Goal: Entertainment & Leisure: Browse casually

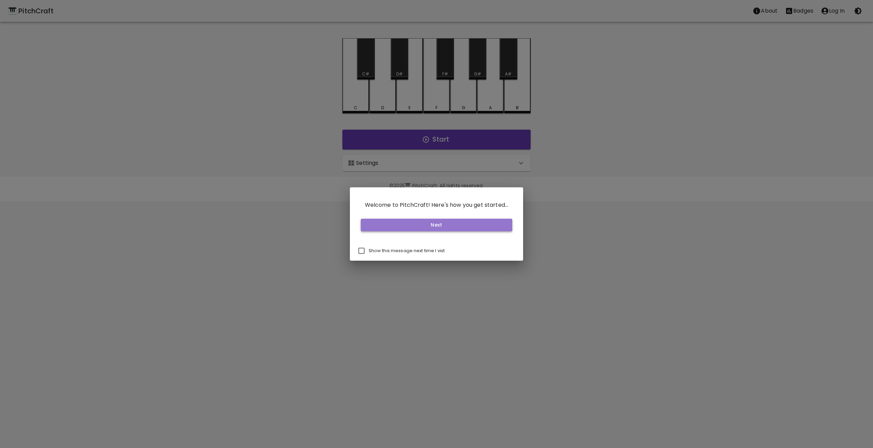
click at [428, 225] on button "Next" at bounding box center [437, 225] width 152 height 13
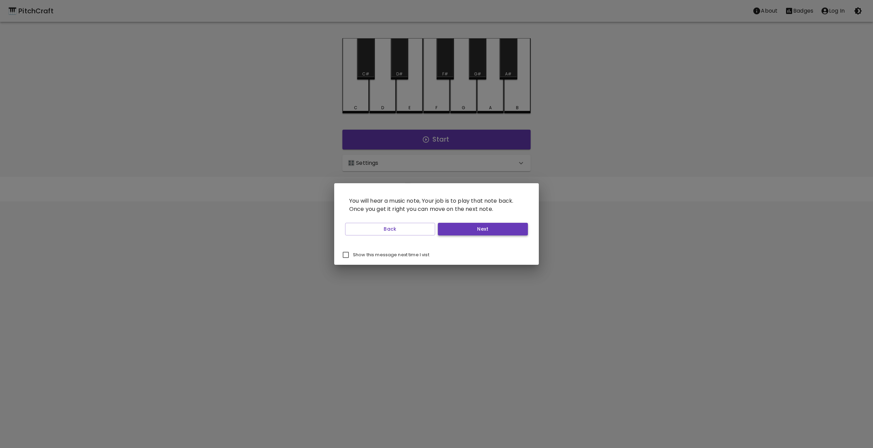
click at [459, 232] on button "Next" at bounding box center [483, 229] width 90 height 13
click at [459, 232] on button "Start Playing" at bounding box center [483, 229] width 90 height 13
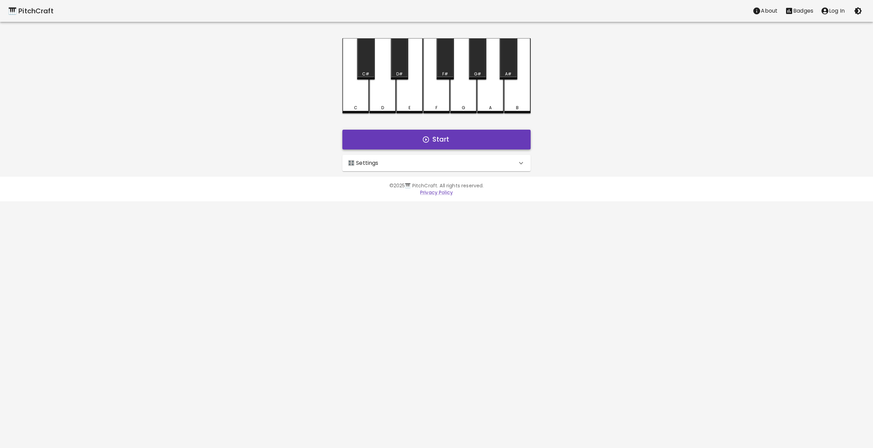
click at [452, 134] on button "Start" at bounding box center [437, 140] width 188 height 20
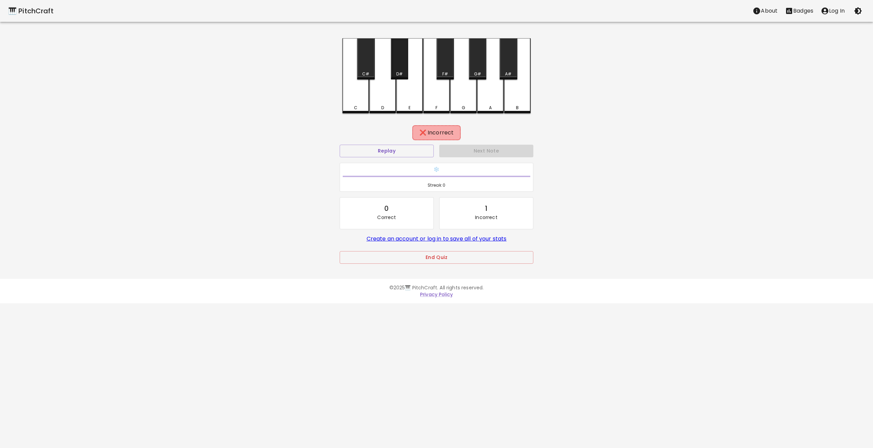
click at [397, 73] on div "D#" at bounding box center [399, 74] width 6 height 6
click at [404, 81] on div "E" at bounding box center [409, 75] width 27 height 75
click at [436, 101] on div "F" at bounding box center [436, 75] width 27 height 75
click at [447, 73] on div "F#" at bounding box center [446, 74] width 6 height 6
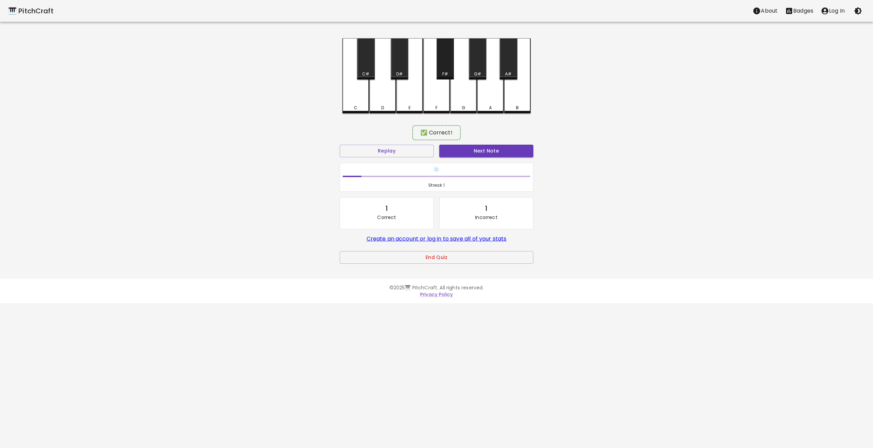
click at [447, 73] on div "F#" at bounding box center [446, 74] width 6 height 6
click at [471, 151] on button "Next Note" at bounding box center [486, 151] width 94 height 13
click at [370, 70] on div "C#" at bounding box center [365, 58] width 17 height 41
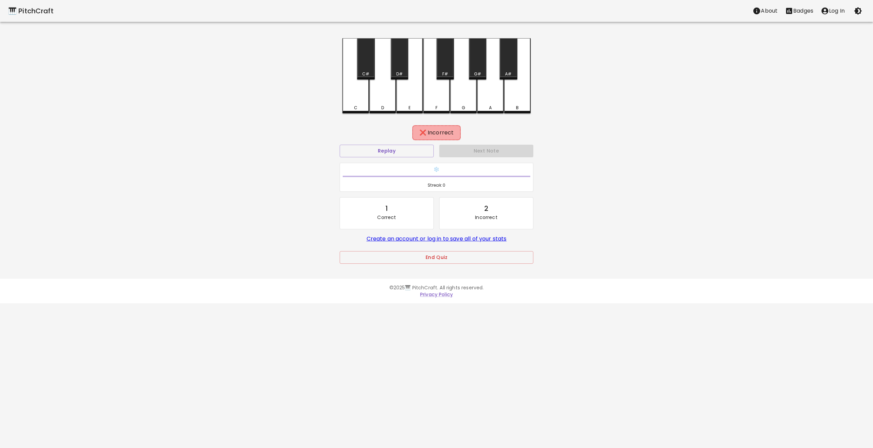
drag, startPoint x: 395, startPoint y: 100, endPoint x: 392, endPoint y: 101, distance: 3.8
click at [393, 101] on div "D" at bounding box center [383, 75] width 27 height 75
click at [363, 93] on div "C" at bounding box center [356, 75] width 27 height 75
click at [494, 150] on button "Next Note" at bounding box center [486, 151] width 94 height 13
click at [471, 85] on div "G" at bounding box center [463, 75] width 27 height 74
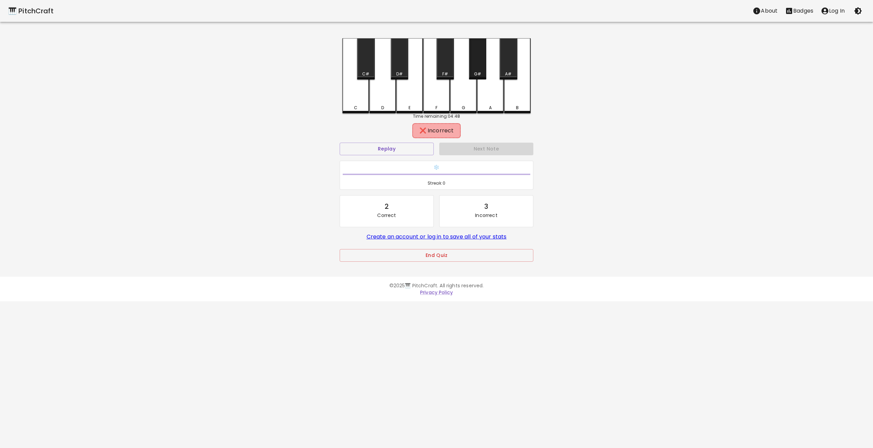
click at [477, 75] on div "G#" at bounding box center [477, 74] width 7 height 6
click at [494, 98] on div "A" at bounding box center [490, 75] width 27 height 75
click at [505, 74] on div "A#" at bounding box center [509, 74] width 16 height 6
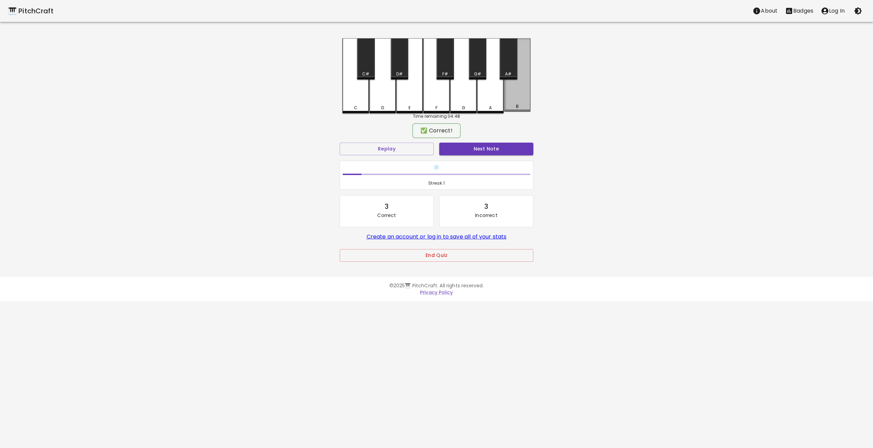
click at [514, 95] on div "B" at bounding box center [517, 75] width 27 height 74
click at [504, 151] on button "Next Note" at bounding box center [486, 149] width 94 height 13
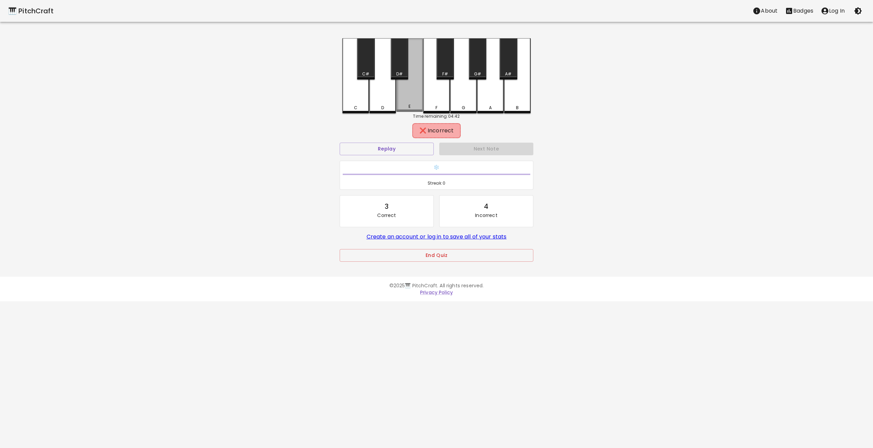
click at [410, 76] on div "E" at bounding box center [409, 75] width 27 height 74
click at [363, 89] on div "C" at bounding box center [356, 75] width 27 height 74
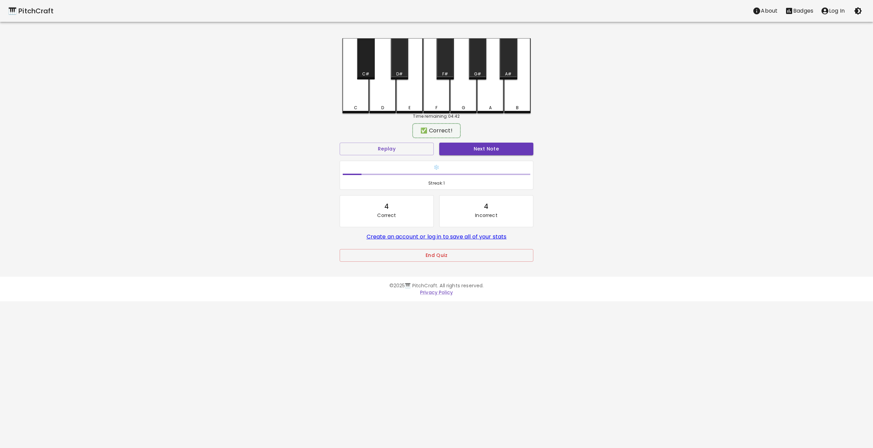
click at [365, 71] on div "C#" at bounding box center [365, 74] width 7 height 6
click at [501, 148] on button "Next Note" at bounding box center [486, 149] width 94 height 13
click at [370, 74] on div "C#" at bounding box center [366, 74] width 16 height 6
click at [472, 149] on button "Next Note" at bounding box center [486, 149] width 94 height 13
click at [399, 73] on div "D#" at bounding box center [399, 74] width 6 height 6
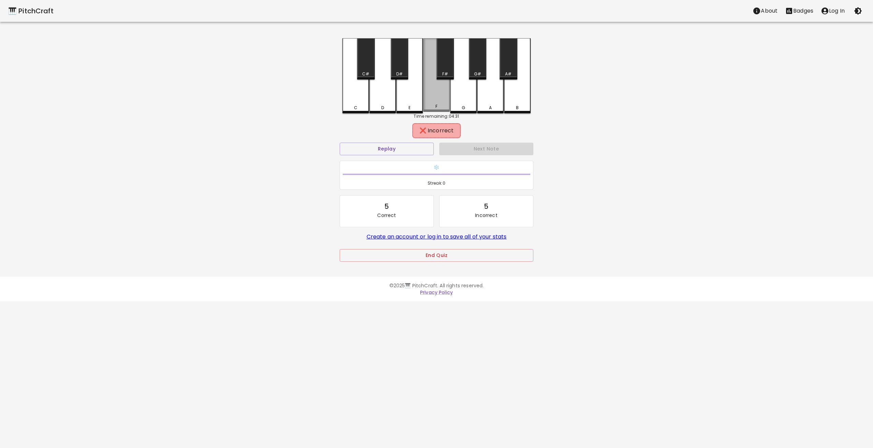
drag, startPoint x: 425, startPoint y: 103, endPoint x: 421, endPoint y: 102, distance: 4.6
click at [422, 103] on div "C C# D D# E F F# G G# A A# B" at bounding box center [437, 75] width 188 height 75
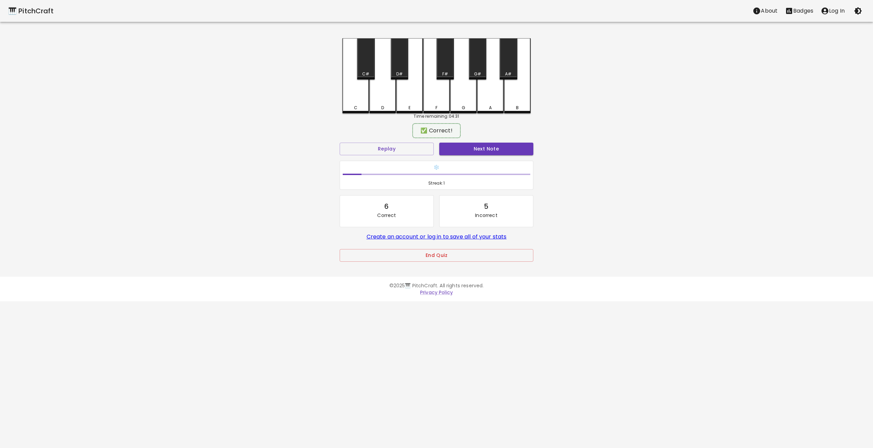
click at [419, 101] on div "E" at bounding box center [409, 75] width 27 height 75
drag, startPoint x: 480, startPoint y: 155, endPoint x: 477, endPoint y: 150, distance: 5.3
click at [479, 155] on button "Next Note" at bounding box center [486, 149] width 94 height 13
click at [443, 71] on div "F#" at bounding box center [446, 74] width 6 height 6
click at [467, 148] on button "Next Note" at bounding box center [486, 149] width 94 height 13
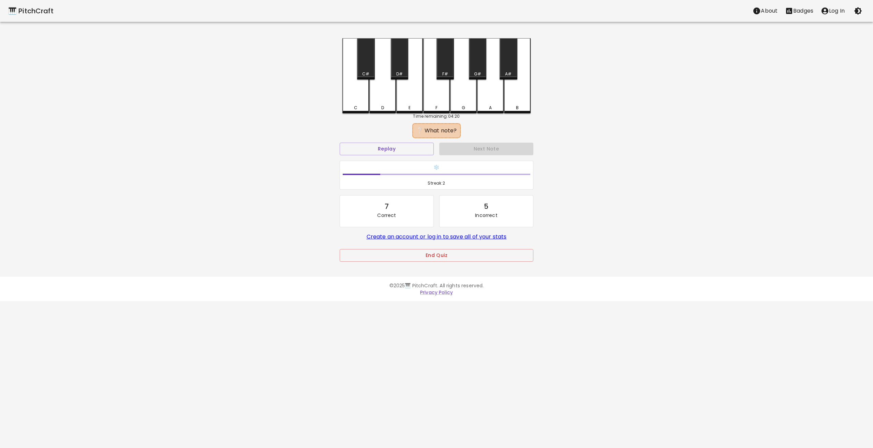
click at [522, 79] on div "B" at bounding box center [517, 75] width 27 height 75
click at [512, 70] on div "A#" at bounding box center [508, 58] width 17 height 41
click at [499, 142] on div "Next Note" at bounding box center [487, 149] width 100 height 18
click at [498, 146] on button "Next Note" at bounding box center [486, 149] width 94 height 13
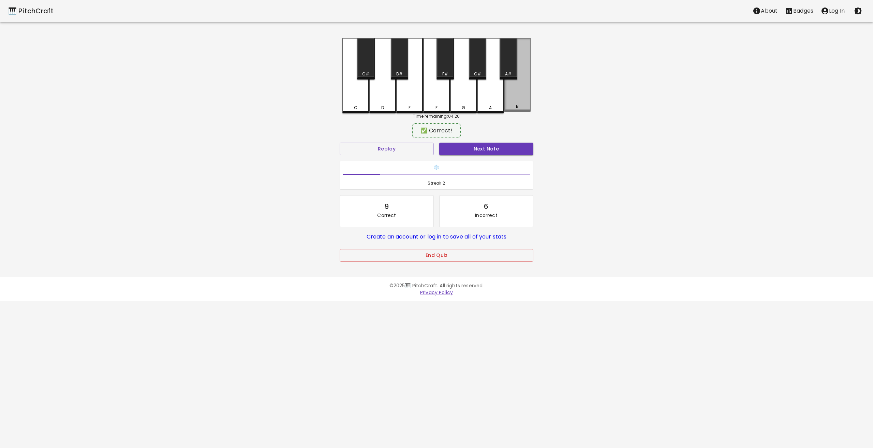
click at [509, 83] on div "B" at bounding box center [517, 75] width 27 height 74
click at [495, 149] on button "Next Note" at bounding box center [486, 149] width 94 height 13
click at [512, 73] on div "A#" at bounding box center [508, 74] width 6 height 6
click at [496, 148] on button "Next Note" at bounding box center [486, 149] width 94 height 13
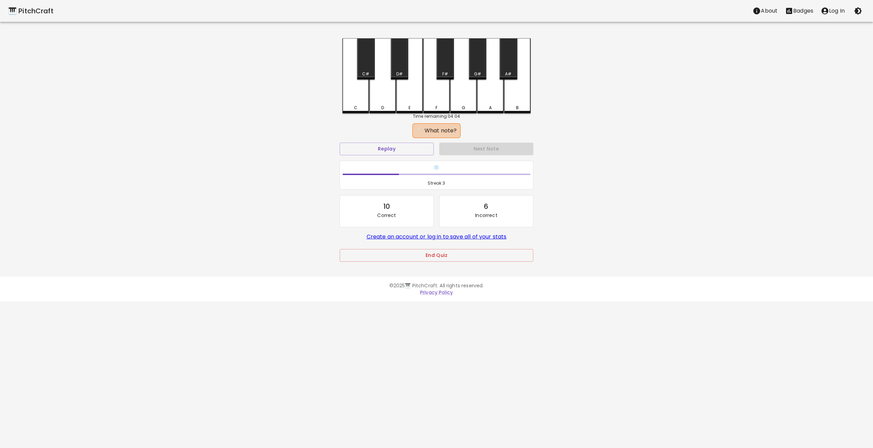
click at [442, 93] on div "F" at bounding box center [436, 75] width 27 height 75
click at [458, 95] on div "G" at bounding box center [463, 75] width 27 height 74
click at [393, 99] on div "D" at bounding box center [383, 75] width 27 height 75
click at [418, 101] on div "E" at bounding box center [409, 75] width 27 height 75
click at [359, 105] on div "C" at bounding box center [355, 108] width 25 height 6
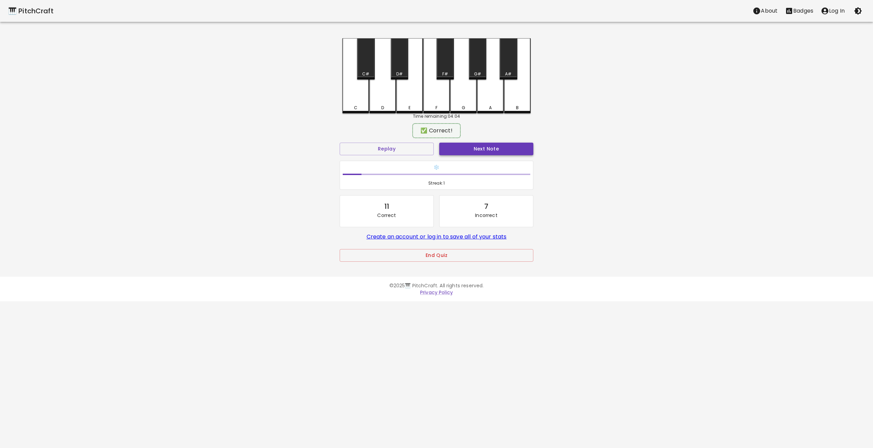
click at [489, 147] on button "Next Note" at bounding box center [486, 149] width 94 height 13
click at [443, 72] on div "F#" at bounding box center [446, 74] width 6 height 6
click at [462, 146] on button "Next Note" at bounding box center [486, 149] width 94 height 13
click at [436, 93] on div "F" at bounding box center [436, 75] width 27 height 74
click at [475, 150] on button "Next Note" at bounding box center [486, 149] width 94 height 13
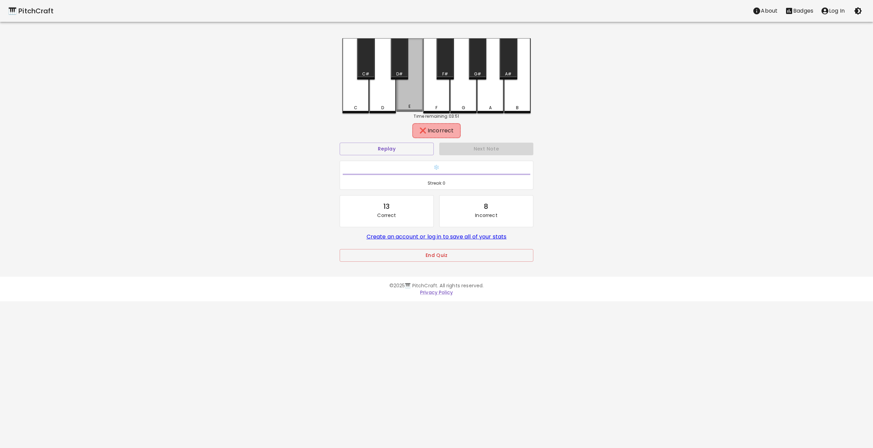
click at [406, 97] on div "E" at bounding box center [409, 75] width 27 height 74
click at [397, 69] on div "D#" at bounding box center [399, 58] width 17 height 41
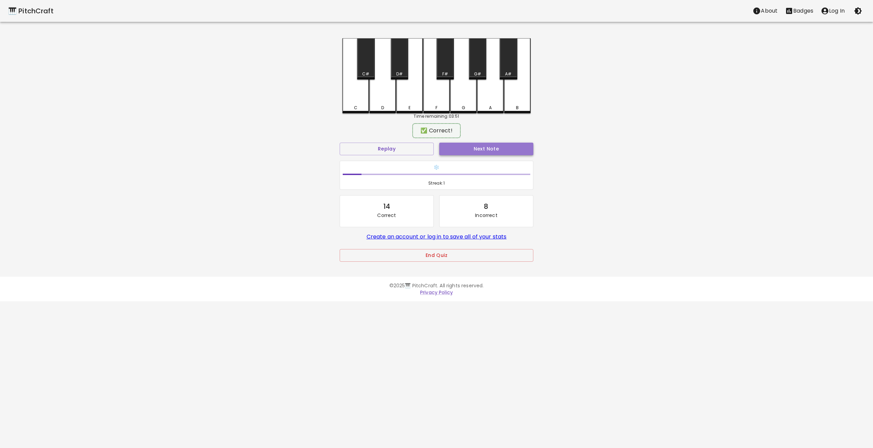
click at [460, 153] on button "Next Note" at bounding box center [486, 149] width 94 height 13
click at [512, 73] on div "A#" at bounding box center [508, 74] width 6 height 6
click at [498, 149] on button "Next Note" at bounding box center [486, 149] width 94 height 13
click at [398, 148] on button "Replay" at bounding box center [387, 149] width 94 height 13
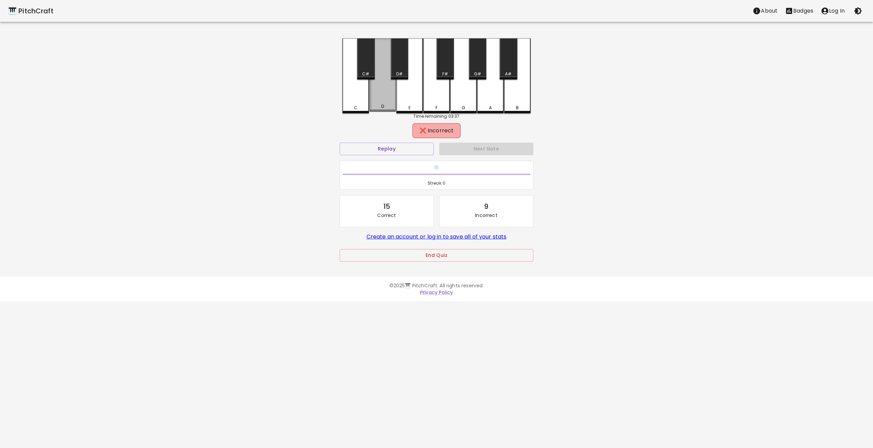
click at [392, 89] on div "D" at bounding box center [383, 75] width 27 height 74
click at [375, 75] on div "D" at bounding box center [383, 75] width 27 height 74
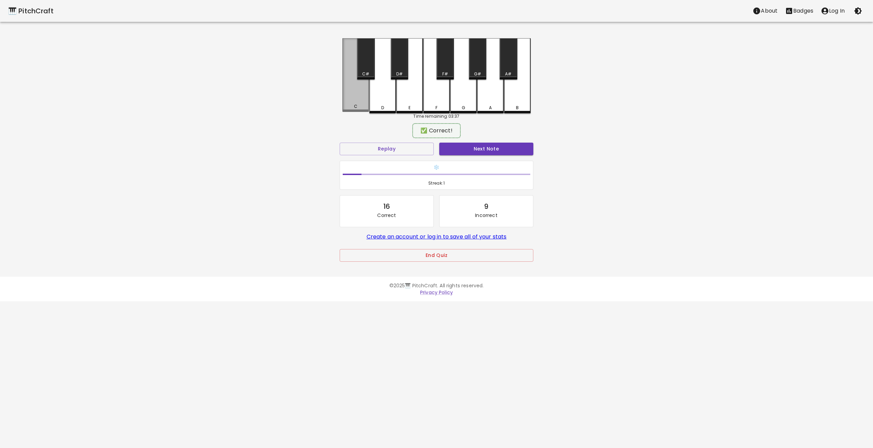
click at [344, 80] on div "C" at bounding box center [356, 75] width 27 height 74
click at [481, 149] on button "Next Note" at bounding box center [486, 149] width 94 height 13
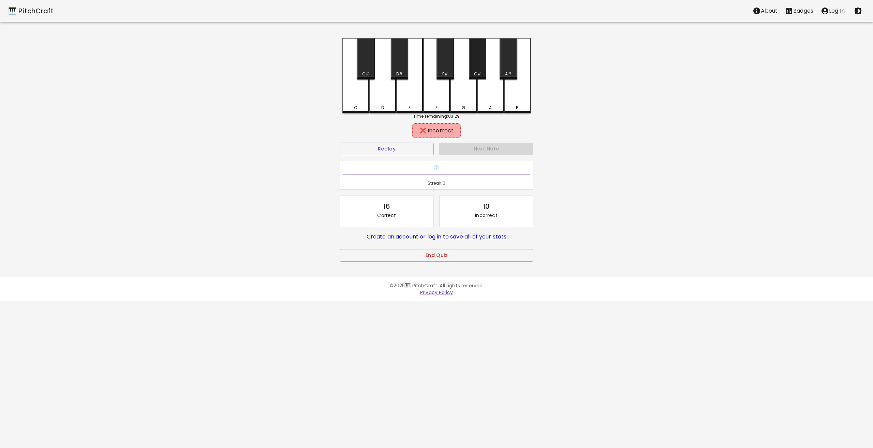
click at [475, 73] on div "G#" at bounding box center [477, 74] width 7 height 6
click at [467, 84] on div "G" at bounding box center [463, 75] width 27 height 74
click at [490, 98] on div "A" at bounding box center [490, 75] width 27 height 75
click at [484, 142] on div "Next Note" at bounding box center [487, 149] width 100 height 18
click at [483, 148] on button "Next Note" at bounding box center [486, 149] width 94 height 13
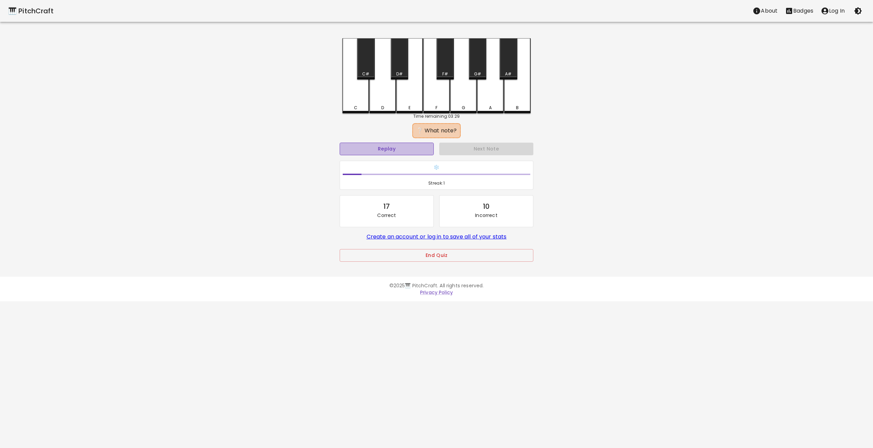
click at [409, 147] on button "Replay" at bounding box center [387, 149] width 94 height 13
click at [510, 88] on div "B" at bounding box center [517, 75] width 27 height 74
click at [509, 72] on div "A#" at bounding box center [508, 74] width 6 height 6
click at [486, 146] on button "Next Note" at bounding box center [486, 149] width 94 height 13
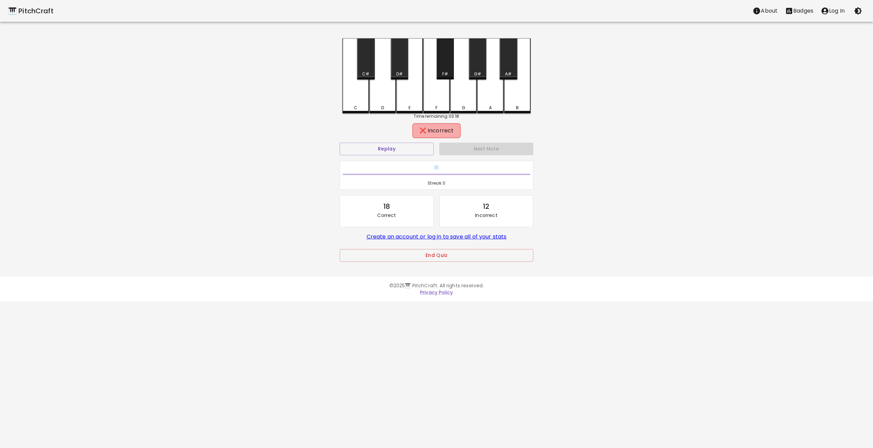
click at [447, 70] on div "F#" at bounding box center [445, 58] width 17 height 41
click at [443, 95] on div "F" at bounding box center [436, 75] width 27 height 74
click at [398, 106] on div "E" at bounding box center [409, 108] width 25 height 6
click at [457, 147] on button "Next Note" at bounding box center [486, 149] width 94 height 13
click at [474, 72] on div "G#" at bounding box center [478, 74] width 16 height 6
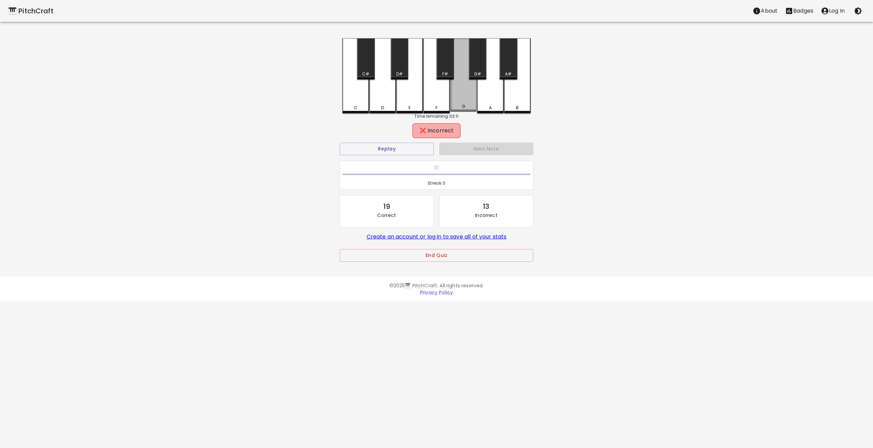
click at [467, 95] on div "G" at bounding box center [463, 75] width 27 height 74
click at [481, 96] on div "A" at bounding box center [490, 75] width 27 height 75
drag, startPoint x: 534, startPoint y: 104, endPoint x: 523, endPoint y: 104, distance: 10.6
click at [533, 104] on div "C C# D D# E F F# G G# A A# B Time remaining: 03:11 ❌ Incorrect Replay Next Note…" at bounding box center [436, 154] width 205 height 233
click at [518, 104] on div "B" at bounding box center [517, 75] width 27 height 74
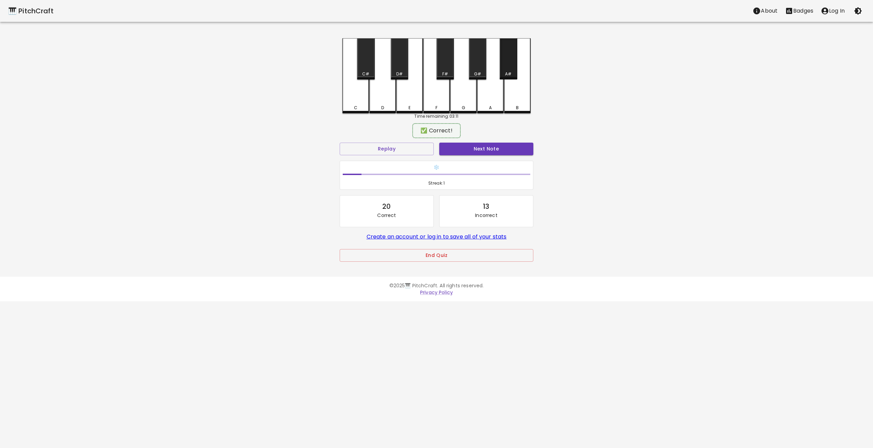
click at [509, 73] on div "A#" at bounding box center [508, 74] width 6 height 6
click at [478, 154] on button "Next Note" at bounding box center [486, 149] width 94 height 13
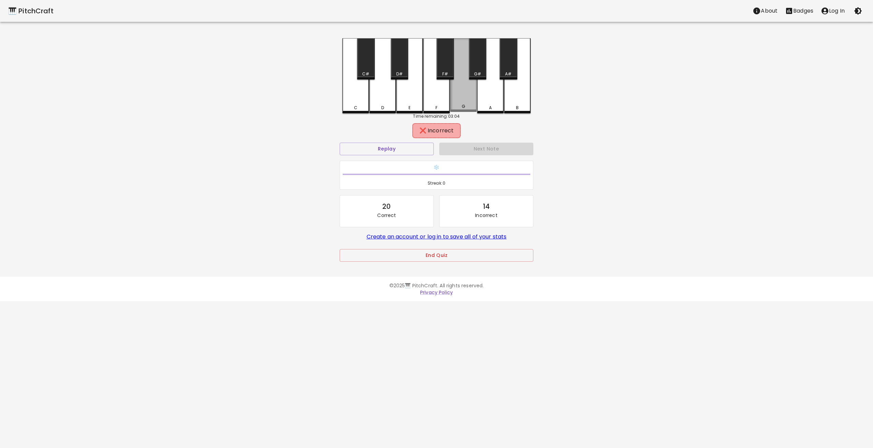
click at [467, 106] on div "G" at bounding box center [463, 106] width 25 height 6
click at [493, 99] on div "A" at bounding box center [490, 75] width 27 height 74
click at [420, 103] on div "E" at bounding box center [409, 75] width 27 height 75
click at [442, 101] on div "F" at bounding box center [436, 75] width 27 height 74
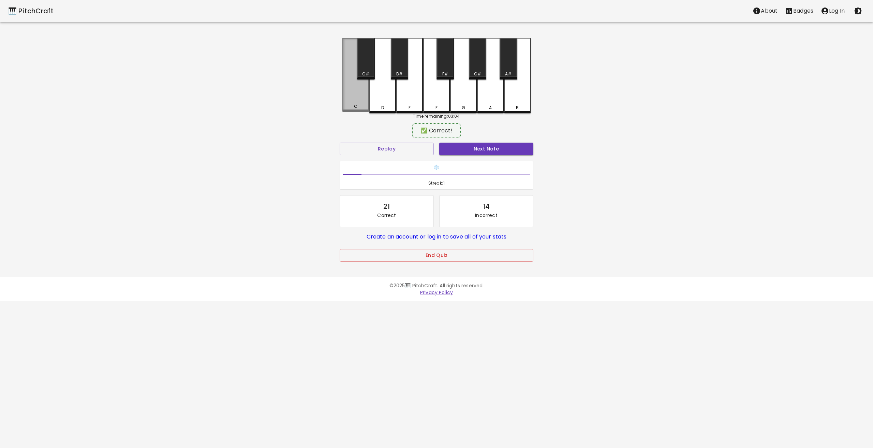
click at [359, 107] on div "C" at bounding box center [355, 106] width 25 height 6
click at [353, 110] on div "C" at bounding box center [356, 75] width 27 height 74
click at [478, 149] on button "Next Note" at bounding box center [486, 149] width 94 height 13
click at [364, 75] on div "C#" at bounding box center [365, 74] width 7 height 6
click at [452, 145] on button "Next Note" at bounding box center [486, 149] width 94 height 13
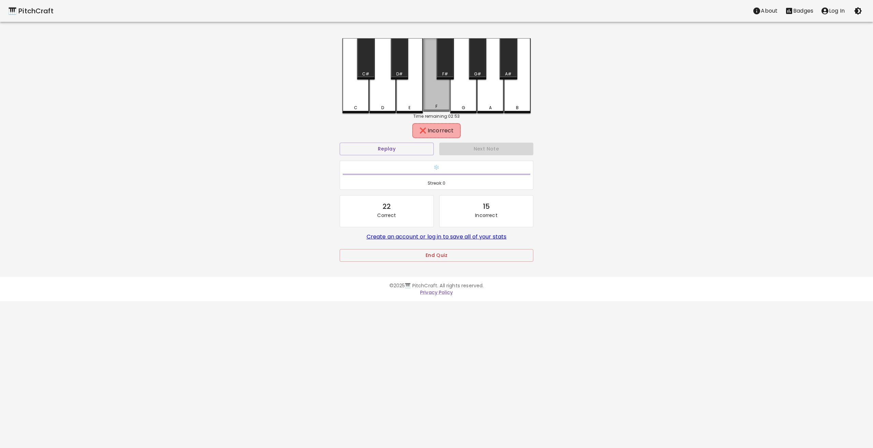
click at [428, 96] on div "F" at bounding box center [436, 75] width 27 height 74
click at [466, 95] on div "G" at bounding box center [463, 75] width 27 height 74
click at [482, 90] on div "A" at bounding box center [490, 75] width 27 height 74
drag, startPoint x: 516, startPoint y: 100, endPoint x: 494, endPoint y: 102, distance: 22.2
click at [514, 100] on div "B" at bounding box center [517, 75] width 27 height 74
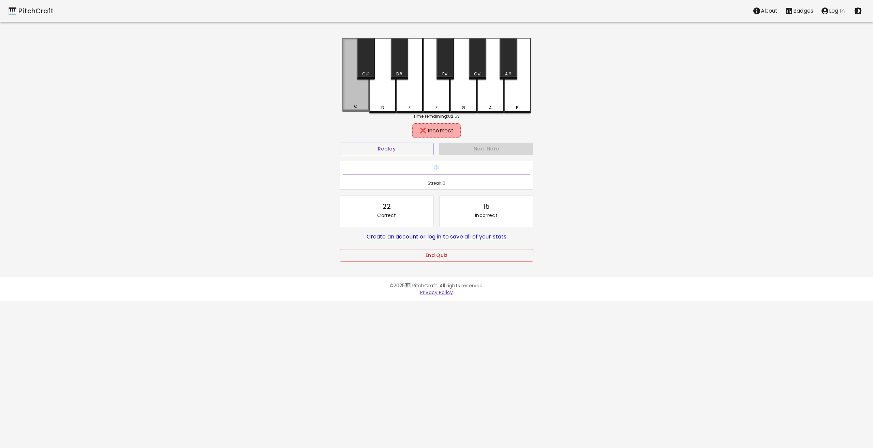
click at [367, 102] on div "C" at bounding box center [356, 75] width 27 height 74
click at [415, 90] on div "E" at bounding box center [409, 75] width 27 height 74
drag, startPoint x: 403, startPoint y: 73, endPoint x: 412, endPoint y: 82, distance: 12.3
click at [403, 74] on div "D#" at bounding box center [400, 74] width 16 height 6
click at [436, 93] on div "F" at bounding box center [436, 75] width 27 height 74
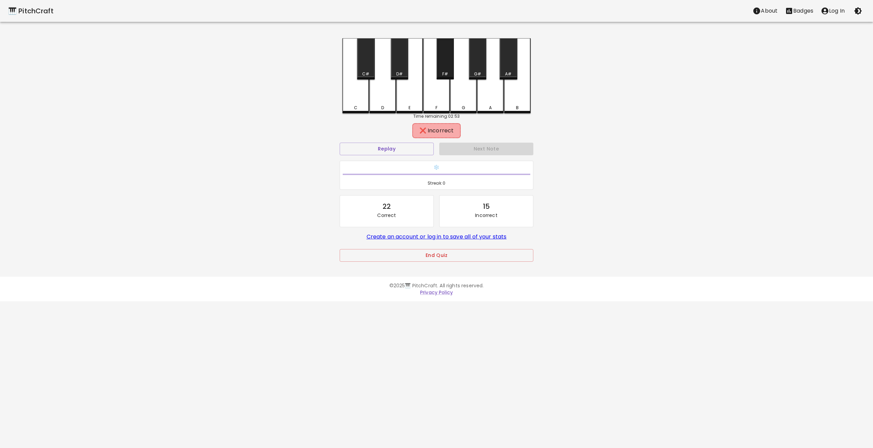
click at [446, 72] on div "F#" at bounding box center [446, 74] width 6 height 6
drag, startPoint x: 457, startPoint y: 91, endPoint x: 475, endPoint y: 75, distance: 24.2
click at [460, 88] on div "G" at bounding box center [463, 75] width 27 height 74
click at [475, 75] on div "G#" at bounding box center [477, 74] width 7 height 6
click at [353, 105] on div "C" at bounding box center [355, 108] width 25 height 6
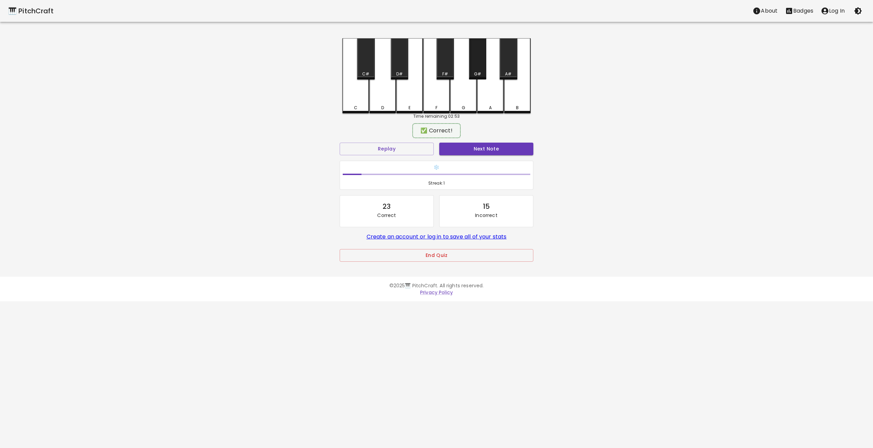
drag, startPoint x: 485, startPoint y: 69, endPoint x: 495, endPoint y: 88, distance: 21.7
click at [485, 69] on div "G#" at bounding box center [477, 58] width 17 height 41
click at [494, 150] on button "Next Note" at bounding box center [486, 149] width 94 height 13
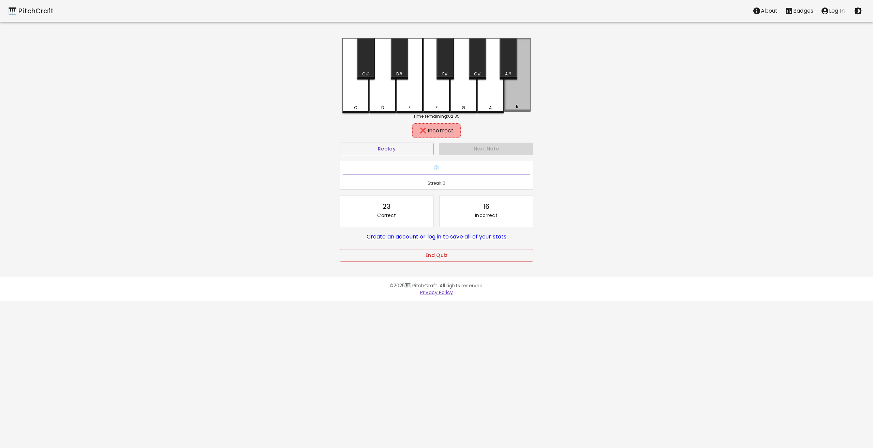
drag, startPoint x: 516, startPoint y: 87, endPoint x: 508, endPoint y: 76, distance: 13.7
click at [515, 87] on div "B" at bounding box center [517, 75] width 27 height 74
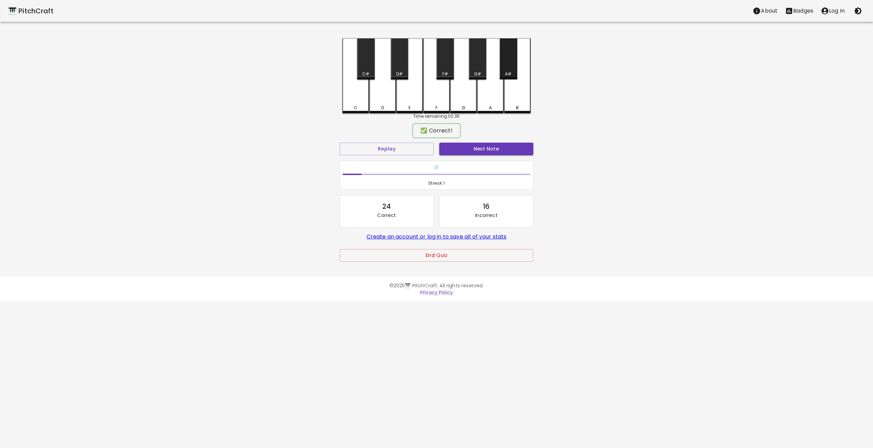
click at [507, 75] on div "A#" at bounding box center [508, 74] width 6 height 6
click at [489, 148] on button "Next Note" at bounding box center [486, 149] width 94 height 13
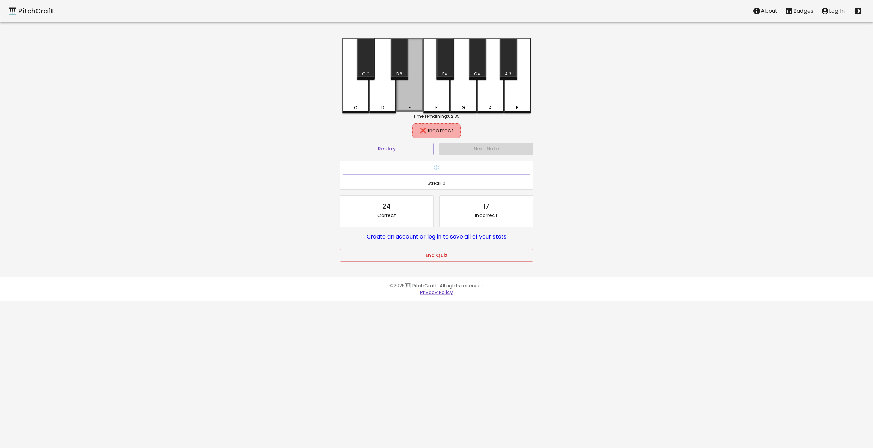
click at [412, 97] on div "E" at bounding box center [409, 75] width 27 height 74
click at [375, 102] on div "D" at bounding box center [383, 75] width 27 height 74
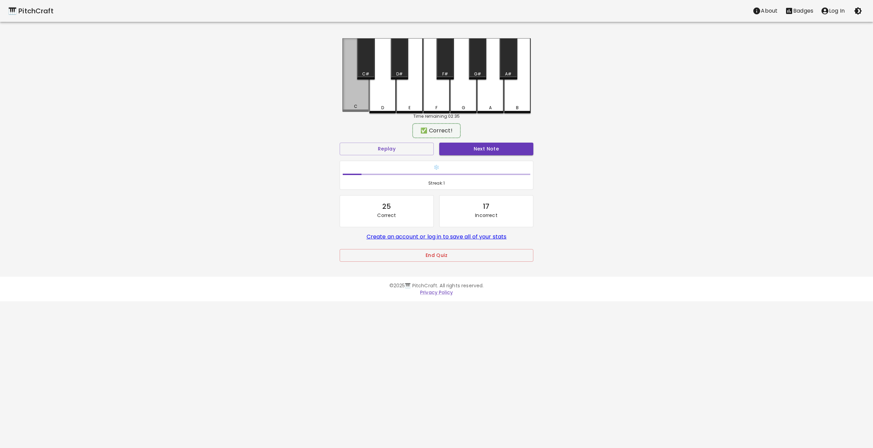
click at [353, 107] on div "C" at bounding box center [355, 106] width 25 height 6
click at [522, 149] on button "Next Note" at bounding box center [486, 149] width 94 height 13
click at [512, 86] on div "B" at bounding box center [517, 75] width 27 height 74
click at [499, 149] on button "Next Note" at bounding box center [486, 149] width 94 height 13
click at [434, 104] on div "F" at bounding box center [436, 75] width 27 height 74
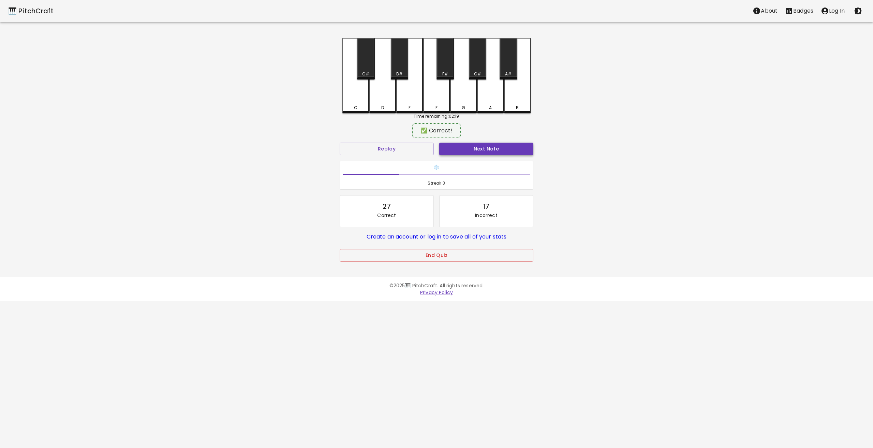
click at [475, 145] on button "Next Note" at bounding box center [486, 149] width 94 height 13
click at [401, 158] on div "❄️ Streak: 3" at bounding box center [436, 175] width 199 height 35
click at [400, 148] on button "Replay" at bounding box center [387, 149] width 94 height 13
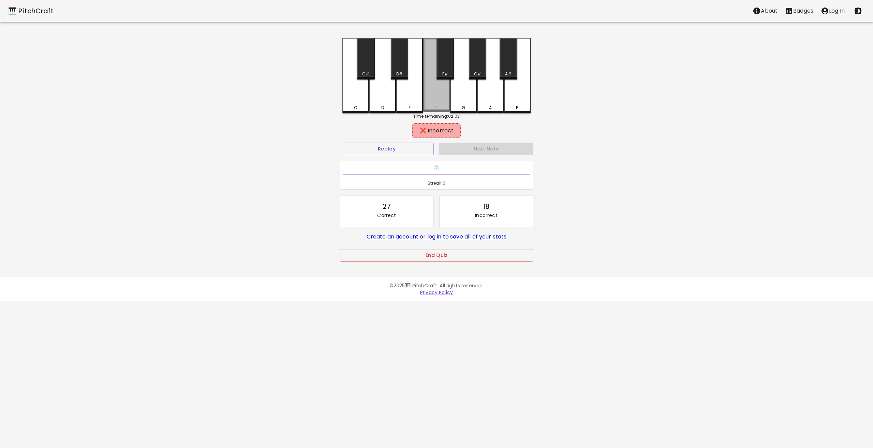
click at [440, 81] on div "F" at bounding box center [436, 75] width 27 height 74
click at [410, 93] on div "E" at bounding box center [409, 75] width 27 height 74
click at [378, 92] on div "D" at bounding box center [383, 75] width 27 height 74
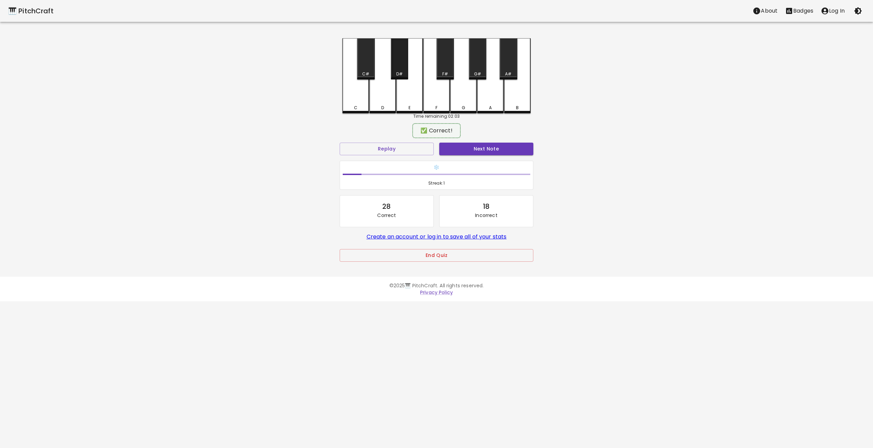
click at [405, 62] on div "D#" at bounding box center [399, 58] width 17 height 41
click at [480, 147] on button "Next Note" at bounding box center [486, 149] width 94 height 13
click at [398, 65] on div "D#" at bounding box center [399, 58] width 17 height 41
click at [470, 153] on button "Next Note" at bounding box center [486, 149] width 94 height 13
click at [478, 71] on div "G#" at bounding box center [477, 74] width 7 height 6
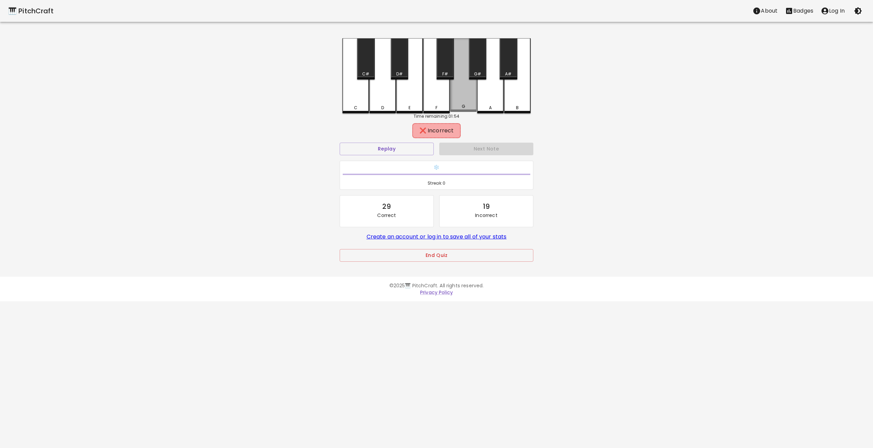
click at [467, 83] on div "G" at bounding box center [463, 75] width 27 height 74
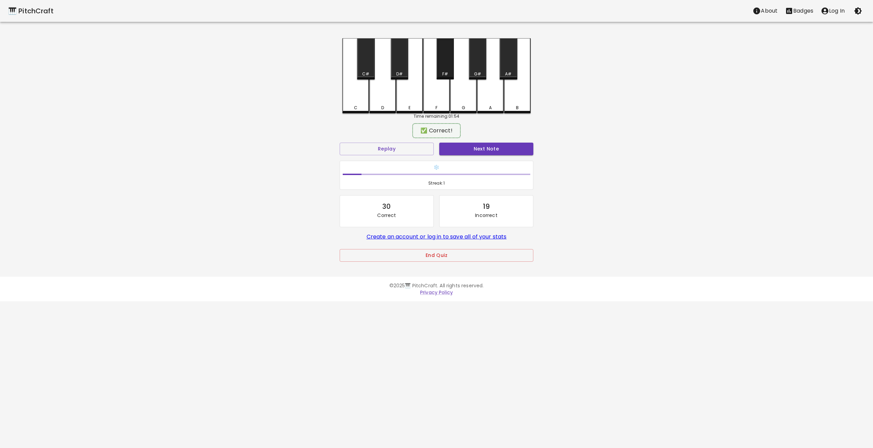
click at [442, 67] on div "F#" at bounding box center [445, 58] width 17 height 41
click at [469, 147] on button "Next Note" at bounding box center [486, 149] width 94 height 13
click at [479, 75] on div "G#" at bounding box center [477, 74] width 7 height 6
click at [467, 104] on div "C C# D D# E F F# G G# A A# B" at bounding box center [437, 75] width 188 height 75
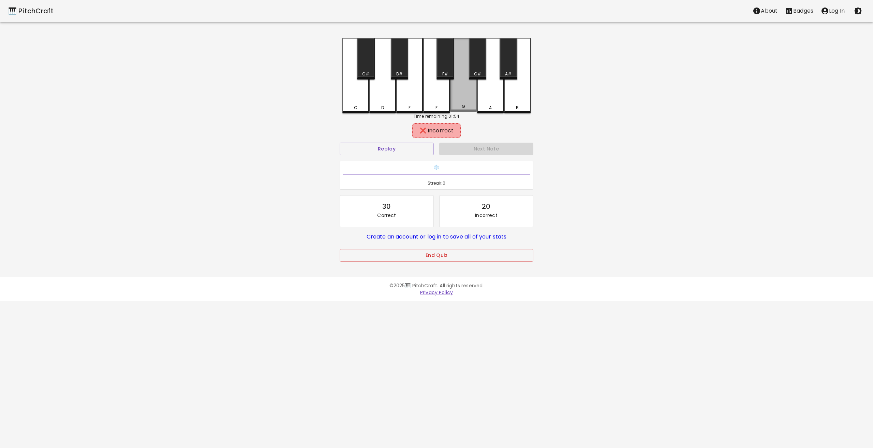
click at [453, 104] on div "G" at bounding box center [463, 75] width 27 height 74
click at [434, 105] on div "F" at bounding box center [436, 106] width 25 height 6
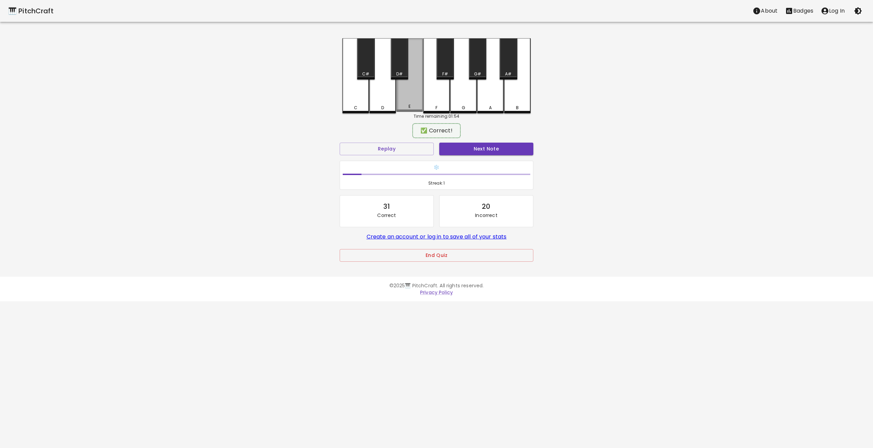
click at [399, 99] on div "E" at bounding box center [409, 75] width 27 height 74
click at [475, 148] on button "Next Note" at bounding box center [486, 149] width 94 height 13
click at [382, 103] on div "D" at bounding box center [383, 75] width 27 height 74
click at [496, 151] on button "Next Note" at bounding box center [486, 149] width 94 height 13
click at [404, 72] on div "D#" at bounding box center [400, 74] width 16 height 6
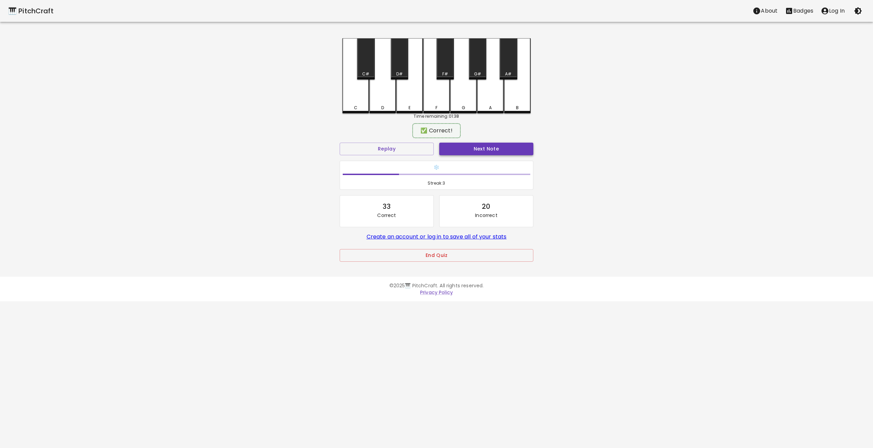
click at [485, 152] on button "Next Note" at bounding box center [486, 149] width 94 height 13
click at [370, 72] on div "C#" at bounding box center [366, 74] width 16 height 6
click at [505, 147] on button "Next Note" at bounding box center [486, 149] width 94 height 13
drag, startPoint x: 477, startPoint y: 64, endPoint x: 494, endPoint y: 167, distance: 103.8
click at [477, 65] on div "G#" at bounding box center [477, 58] width 17 height 41
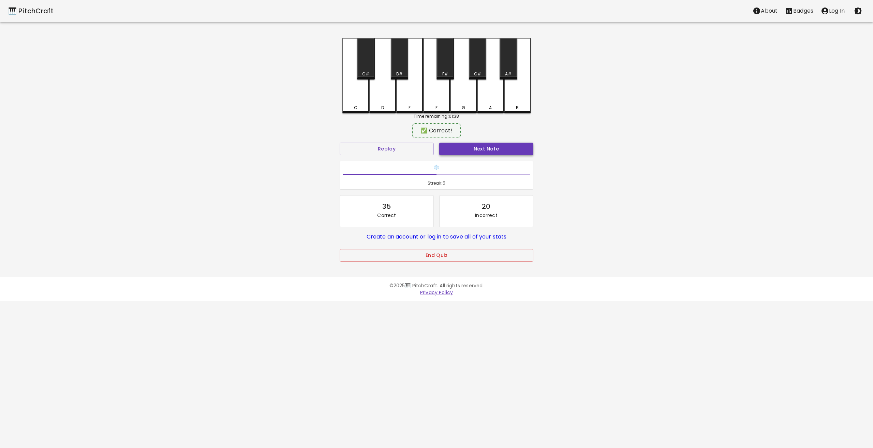
click at [498, 149] on button "Next Note" at bounding box center [486, 149] width 94 height 13
click at [374, 70] on div "C#" at bounding box center [365, 58] width 17 height 41
click at [471, 146] on button "Next Note" at bounding box center [486, 149] width 94 height 13
click at [492, 85] on div "A" at bounding box center [490, 75] width 27 height 74
click at [498, 147] on button "Next Note" at bounding box center [486, 149] width 94 height 13
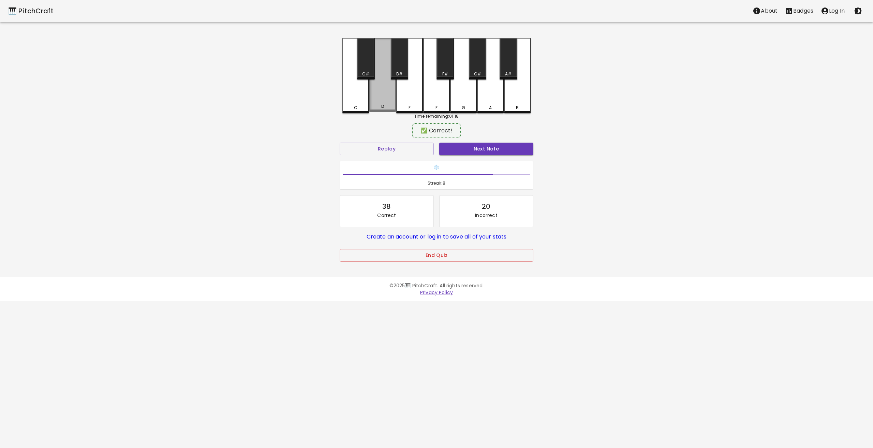
click at [387, 98] on div "D" at bounding box center [383, 75] width 27 height 74
click at [498, 146] on button "Next Note" at bounding box center [486, 149] width 94 height 13
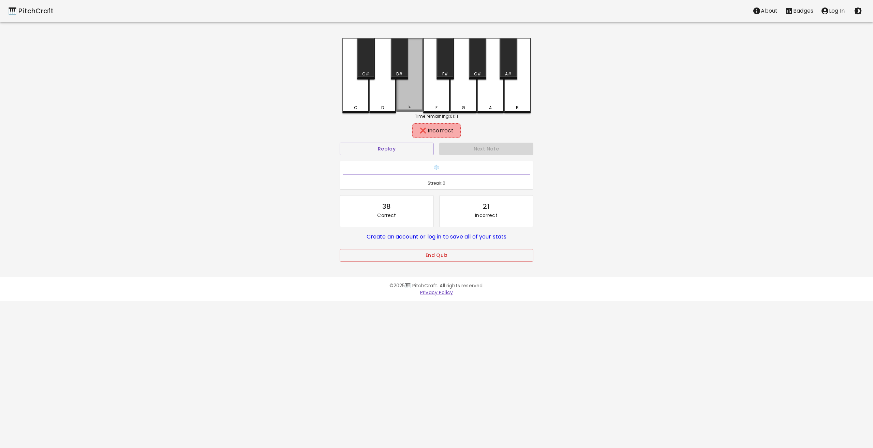
click at [411, 88] on div "E" at bounding box center [409, 75] width 27 height 74
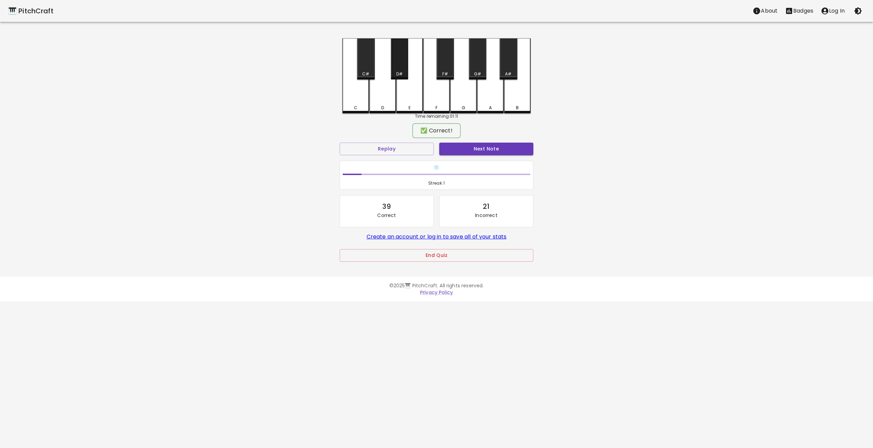
click at [393, 61] on div "D#" at bounding box center [399, 58] width 17 height 41
click at [473, 147] on button "Next Note" at bounding box center [486, 149] width 94 height 13
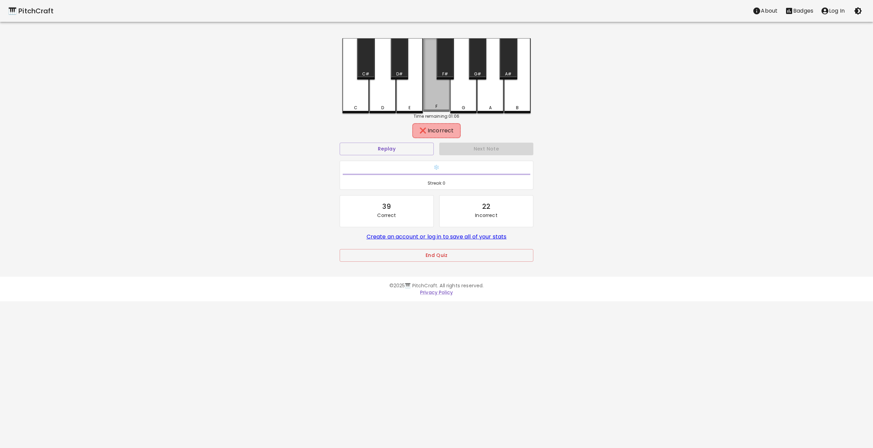
click at [438, 100] on div "F" at bounding box center [436, 75] width 27 height 74
drag, startPoint x: 410, startPoint y: 102, endPoint x: 381, endPoint y: 55, distance: 54.8
click at [409, 101] on div "E" at bounding box center [409, 75] width 27 height 74
drag, startPoint x: 381, startPoint y: 55, endPoint x: 393, endPoint y: 66, distance: 16.4
click at [385, 60] on div "D" at bounding box center [383, 75] width 27 height 75
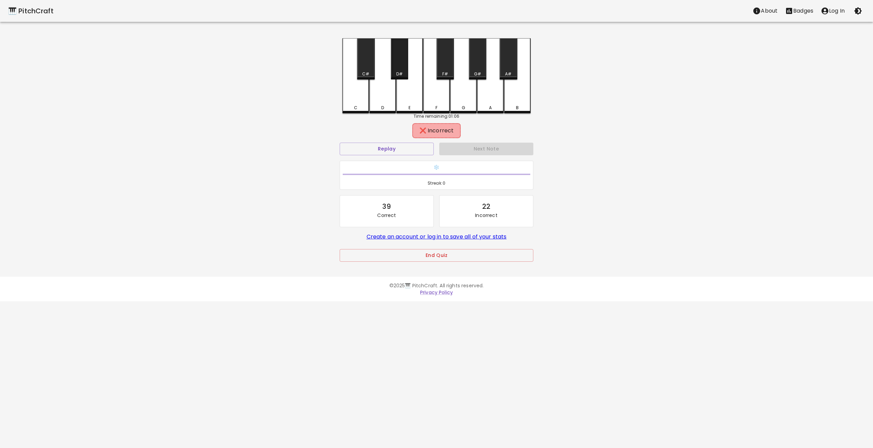
click at [396, 68] on div "D#" at bounding box center [399, 58] width 17 height 41
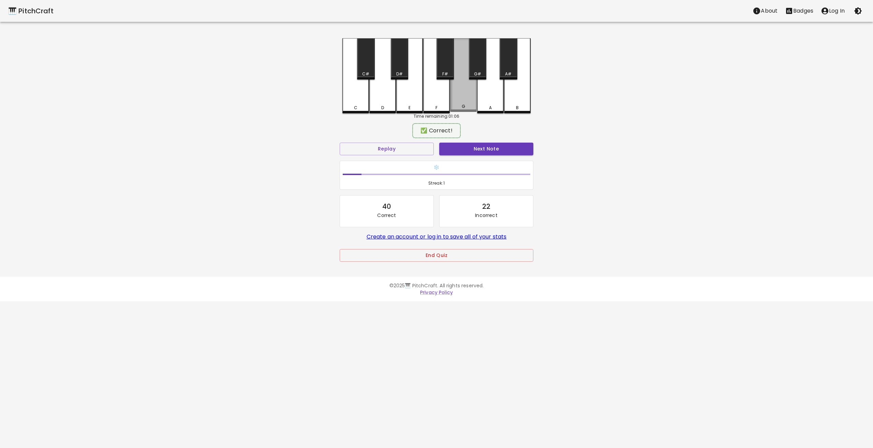
drag, startPoint x: 462, startPoint y: 68, endPoint x: 458, endPoint y: 71, distance: 5.4
click at [461, 69] on div "G" at bounding box center [463, 75] width 27 height 74
click at [458, 71] on div "G" at bounding box center [463, 75] width 27 height 74
click at [476, 151] on button "Next Note" at bounding box center [486, 149] width 94 height 13
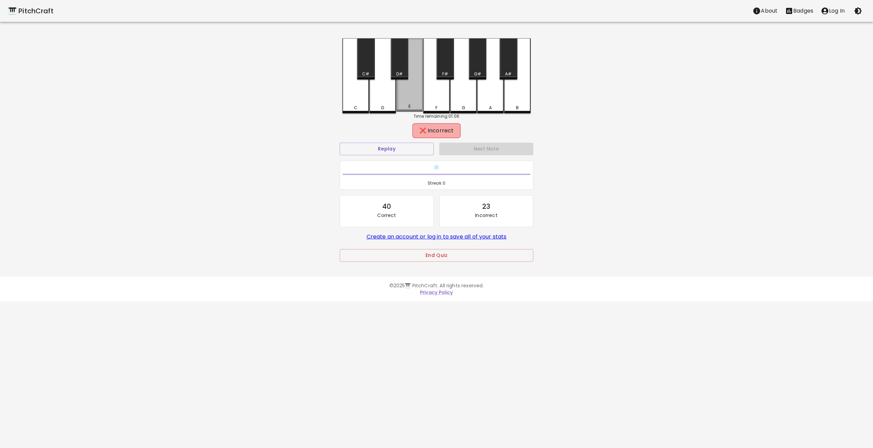
click at [422, 91] on div "E" at bounding box center [409, 75] width 27 height 74
click at [430, 95] on div "F" at bounding box center [436, 75] width 27 height 74
click at [396, 101] on div "E" at bounding box center [409, 75] width 27 height 74
drag, startPoint x: 385, startPoint y: 105, endPoint x: 373, endPoint y: 90, distance: 18.4
click at [384, 104] on div "D" at bounding box center [382, 106] width 25 height 6
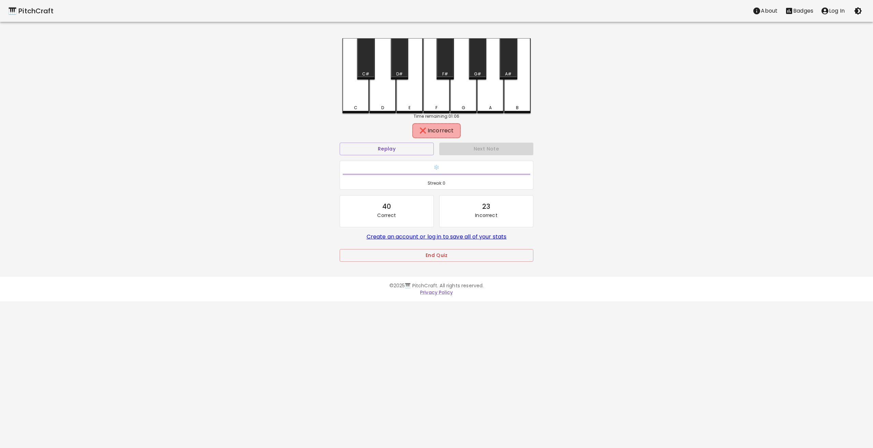
drag, startPoint x: 348, startPoint y: 57, endPoint x: 352, endPoint y: 62, distance: 6.4
click at [351, 62] on div "C" at bounding box center [356, 75] width 27 height 75
click at [360, 73] on div "C#" at bounding box center [366, 74] width 16 height 6
click at [498, 147] on button "Next Note" at bounding box center [486, 149] width 94 height 13
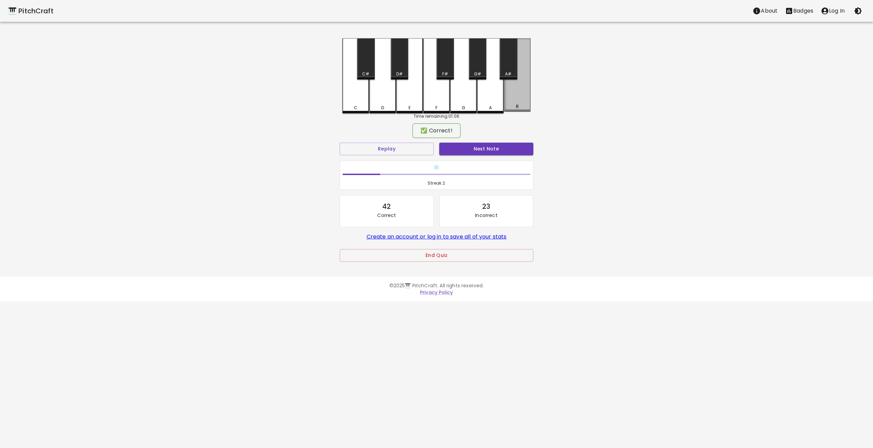
click at [513, 87] on div "B" at bounding box center [517, 75] width 27 height 74
click at [516, 142] on div "Next Note" at bounding box center [487, 149] width 100 height 18
click at [515, 149] on button "Next Note" at bounding box center [486, 149] width 94 height 13
click at [364, 77] on div "C#" at bounding box center [365, 74] width 7 height 6
click at [523, 147] on button "Next Note" at bounding box center [486, 149] width 94 height 13
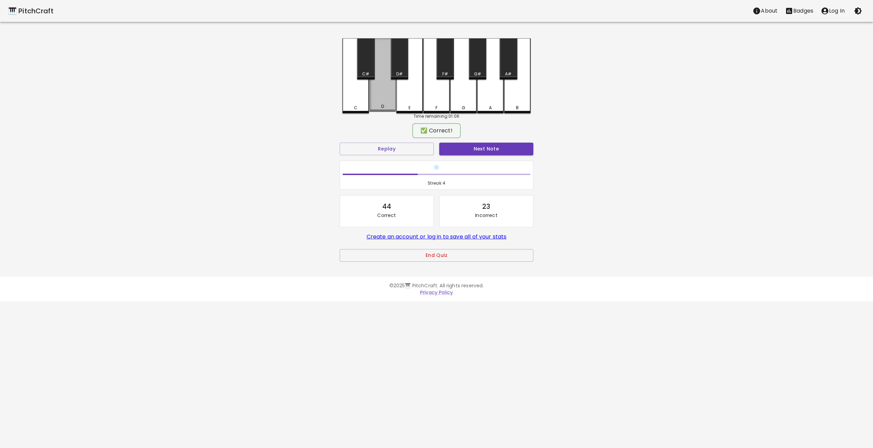
drag, startPoint x: 378, startPoint y: 89, endPoint x: 452, endPoint y: 139, distance: 89.3
click at [379, 90] on div "D" at bounding box center [383, 75] width 27 height 74
click at [477, 155] on button "Next Note" at bounding box center [486, 149] width 94 height 13
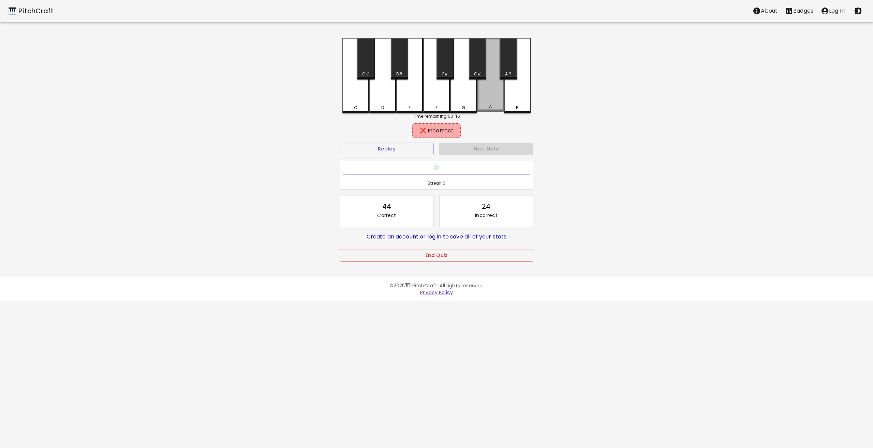
click at [494, 102] on div "A" at bounding box center [490, 75] width 27 height 74
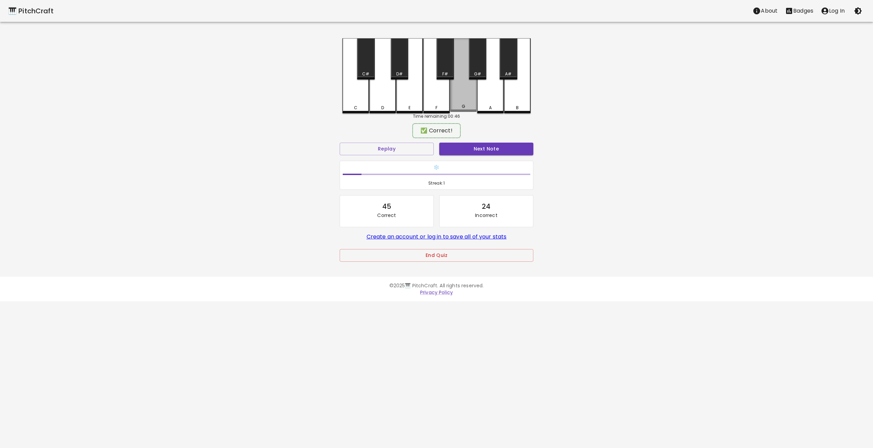
click at [474, 102] on div "G" at bounding box center [463, 75] width 27 height 74
click at [481, 145] on button "Next Note" at bounding box center [486, 149] width 94 height 13
drag, startPoint x: 377, startPoint y: 98, endPoint x: 457, endPoint y: 140, distance: 89.9
click at [378, 99] on div "D" at bounding box center [383, 75] width 27 height 74
click at [494, 146] on button "Next Note" at bounding box center [486, 149] width 94 height 13
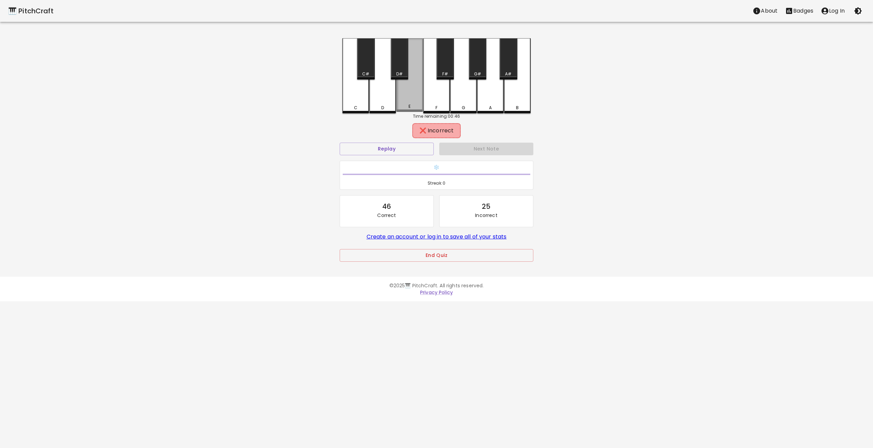
click at [413, 85] on div "E" at bounding box center [409, 75] width 27 height 74
drag, startPoint x: 411, startPoint y: 57, endPoint x: 396, endPoint y: 69, distance: 18.5
click at [408, 61] on div "C C# D D# E F F# G G# A A# B" at bounding box center [437, 75] width 188 height 75
drag, startPoint x: 396, startPoint y: 69, endPoint x: 389, endPoint y: 72, distance: 7.9
click at [396, 69] on div "D#" at bounding box center [399, 58] width 17 height 41
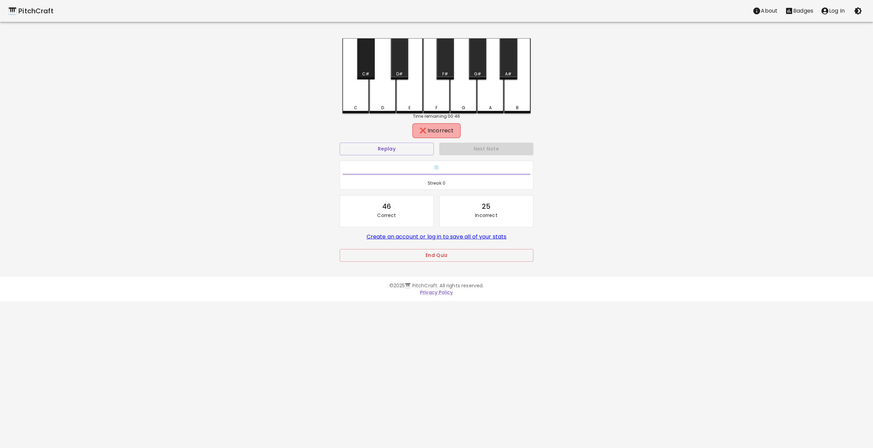
click at [370, 75] on div "C#" at bounding box center [366, 74] width 16 height 6
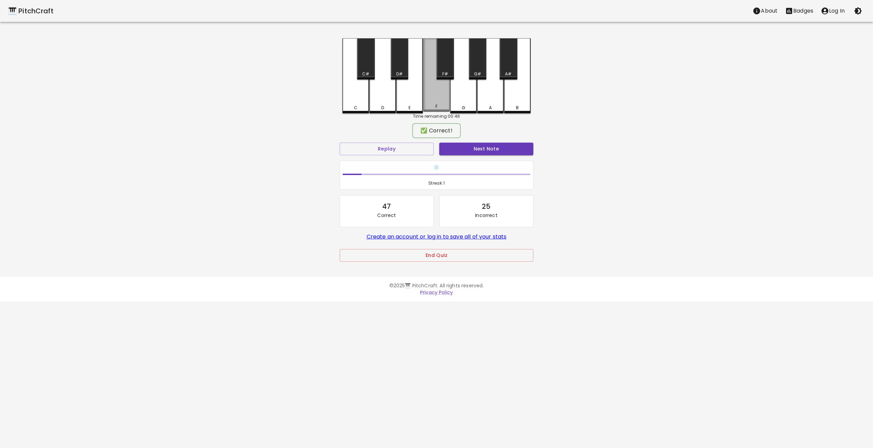
click at [436, 84] on div "F" at bounding box center [436, 75] width 27 height 74
click at [475, 145] on button "Next Note" at bounding box center [486, 149] width 94 height 13
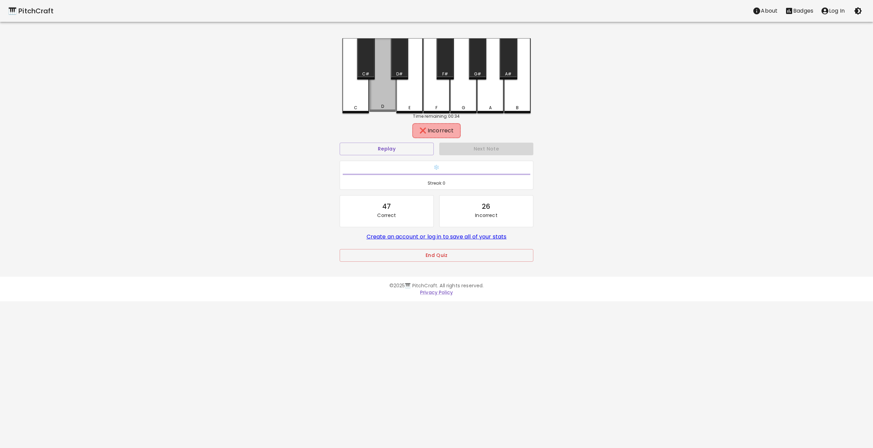
click at [387, 110] on div "D" at bounding box center [383, 75] width 27 height 74
click at [414, 104] on div "E" at bounding box center [409, 75] width 27 height 74
click at [394, 71] on div "D#" at bounding box center [400, 74] width 16 height 6
click at [375, 74] on div "D" at bounding box center [383, 75] width 27 height 74
click at [361, 76] on div "C#" at bounding box center [366, 74] width 16 height 6
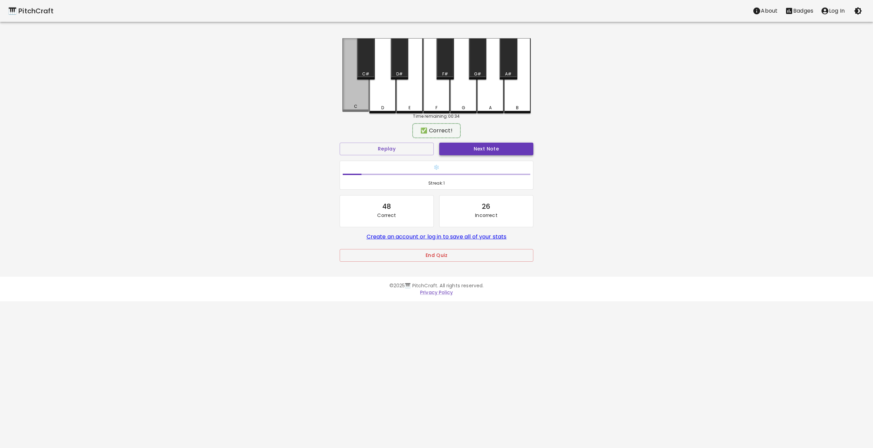
drag, startPoint x: 352, startPoint y: 93, endPoint x: 508, endPoint y: 154, distance: 167.3
click at [354, 97] on div "C" at bounding box center [356, 75] width 27 height 74
click at [509, 154] on button "Next Note" at bounding box center [486, 149] width 94 height 13
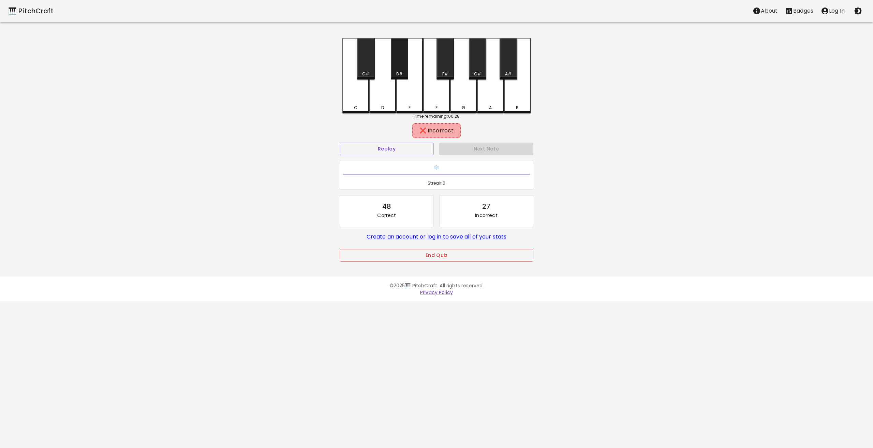
click at [403, 71] on div "D#" at bounding box center [400, 74] width 16 height 6
click at [435, 63] on div "F" at bounding box center [436, 75] width 27 height 74
click at [446, 68] on div "F#" at bounding box center [445, 58] width 17 height 41
click at [469, 85] on div "G" at bounding box center [463, 75] width 27 height 74
click at [482, 68] on div "G#" at bounding box center [477, 58] width 17 height 41
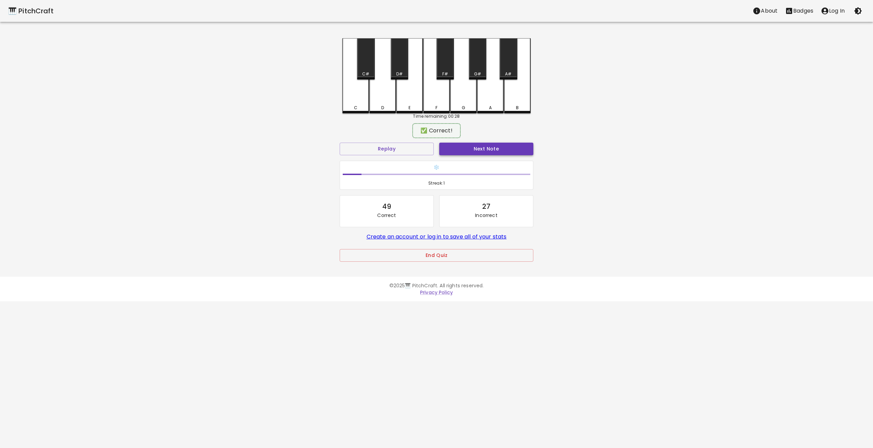
click at [485, 146] on button "Next Note" at bounding box center [486, 149] width 94 height 13
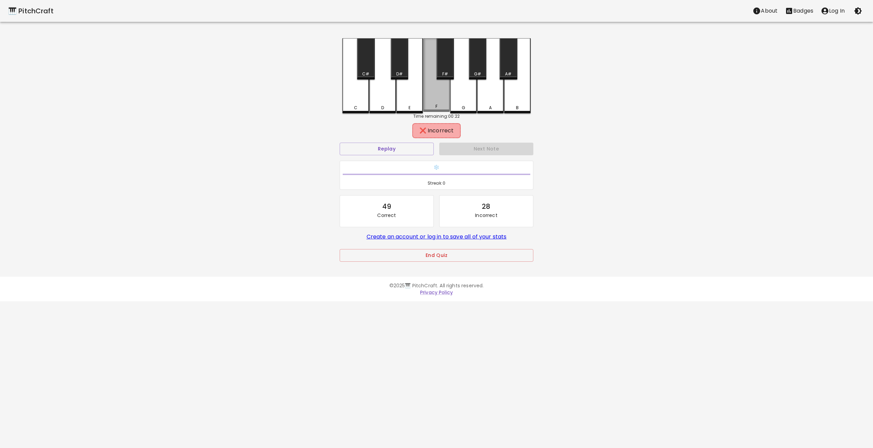
click at [433, 100] on div "F" at bounding box center [436, 75] width 27 height 74
click at [374, 102] on div "D" at bounding box center [383, 75] width 27 height 74
click at [345, 103] on div "C" at bounding box center [356, 75] width 27 height 74
click at [419, 94] on div "E" at bounding box center [409, 75] width 27 height 75
click at [455, 93] on div "G" at bounding box center [463, 75] width 27 height 74
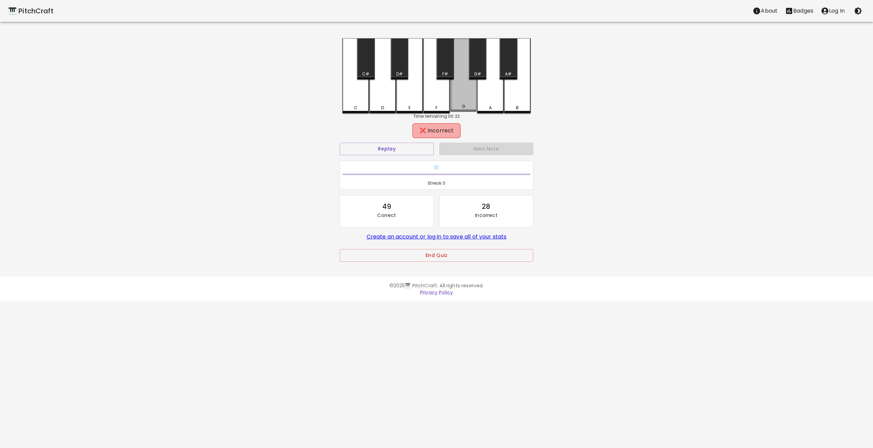
click at [463, 68] on div "G" at bounding box center [463, 75] width 27 height 74
click at [498, 88] on div "A" at bounding box center [490, 75] width 27 height 74
click at [486, 69] on div "G#" at bounding box center [477, 58] width 17 height 41
click at [443, 69] on div "F#" at bounding box center [445, 58] width 17 height 41
click at [437, 96] on div "F" at bounding box center [436, 75] width 27 height 74
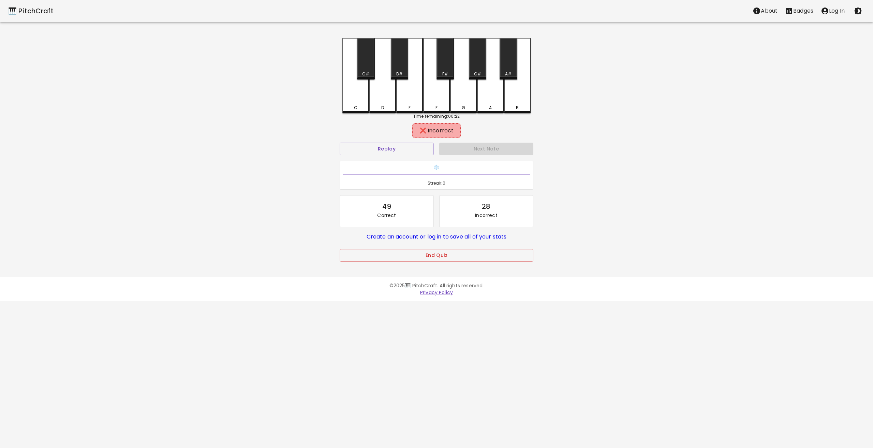
click at [391, 93] on div "D" at bounding box center [383, 75] width 27 height 75
drag, startPoint x: 400, startPoint y: 70, endPoint x: 402, endPoint y: 74, distance: 4.3
click at [400, 71] on div "D#" at bounding box center [399, 58] width 17 height 41
click at [402, 74] on div "D#" at bounding box center [399, 74] width 6 height 6
click at [472, 146] on button "Next Note" at bounding box center [486, 149] width 94 height 13
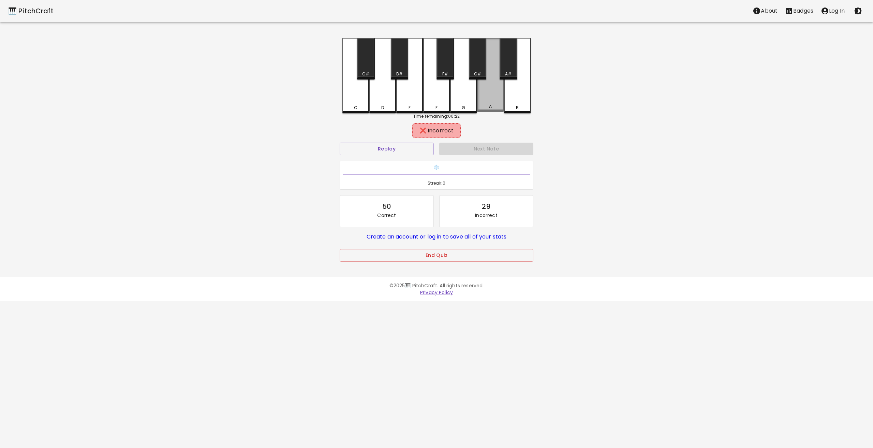
drag, startPoint x: 499, startPoint y: 89, endPoint x: 516, endPoint y: 71, distance: 24.6
click at [499, 87] on div "A" at bounding box center [490, 75] width 27 height 74
drag, startPoint x: 521, startPoint y: 68, endPoint x: 510, endPoint y: 73, distance: 12.4
click at [519, 70] on div "B" at bounding box center [517, 75] width 27 height 74
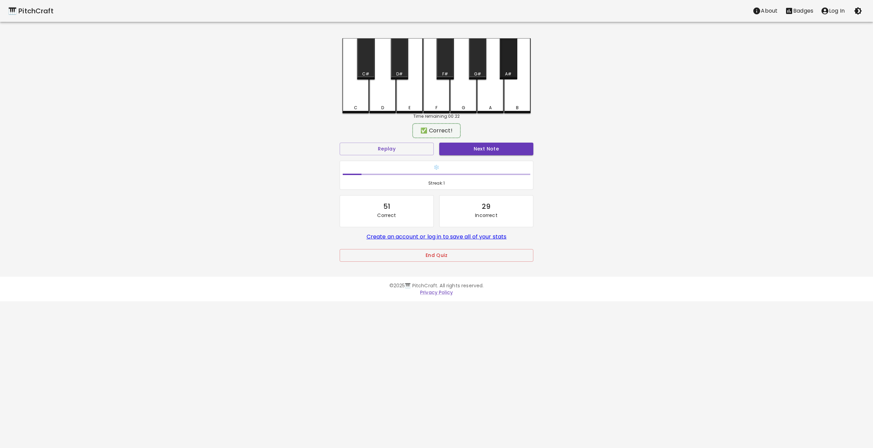
click at [510, 73] on div "A#" at bounding box center [508, 74] width 6 height 6
click at [490, 146] on button "Next Note" at bounding box center [486, 149] width 94 height 13
click at [506, 64] on div "A#" at bounding box center [508, 58] width 17 height 41
click at [492, 147] on button "Next Note" at bounding box center [486, 149] width 94 height 13
drag, startPoint x: 483, startPoint y: 72, endPoint x: 490, endPoint y: 140, distance: 68.2
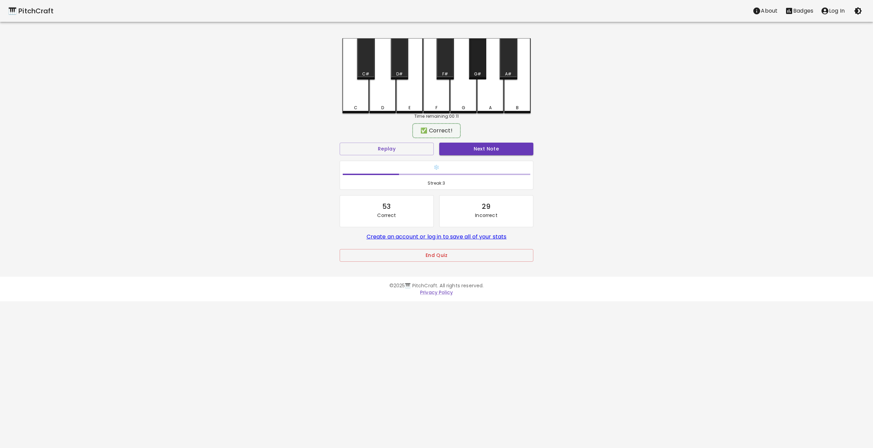
click at [483, 73] on div "G#" at bounding box center [478, 74] width 16 height 6
click at [490, 143] on button "Next Note" at bounding box center [486, 149] width 94 height 13
drag, startPoint x: 523, startPoint y: 85, endPoint x: 521, endPoint y: 100, distance: 15.6
click at [523, 89] on div "B" at bounding box center [517, 75] width 27 height 74
click at [503, 153] on button "Next Note" at bounding box center [486, 149] width 94 height 13
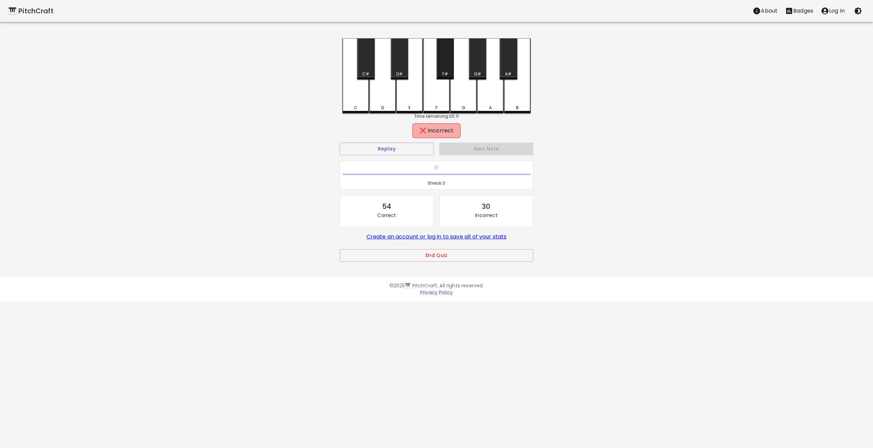
drag, startPoint x: 447, startPoint y: 75, endPoint x: 445, endPoint y: 91, distance: 16.1
click at [447, 76] on div "F#" at bounding box center [446, 74] width 6 height 6
click at [445, 91] on div "F" at bounding box center [436, 75] width 27 height 74
drag, startPoint x: 468, startPoint y: 98, endPoint x: 429, endPoint y: 106, distance: 40.1
click at [468, 100] on div "G" at bounding box center [463, 75] width 27 height 74
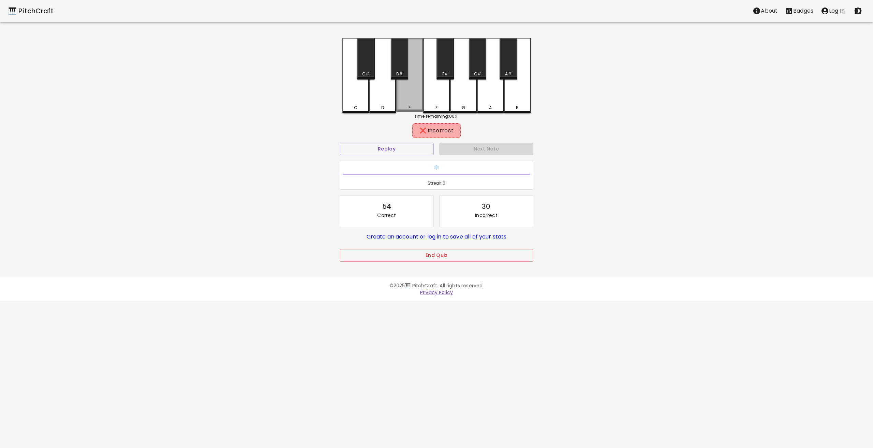
drag, startPoint x: 402, startPoint y: 104, endPoint x: 392, endPoint y: 60, distance: 45.8
click at [402, 97] on div "E" at bounding box center [409, 75] width 27 height 74
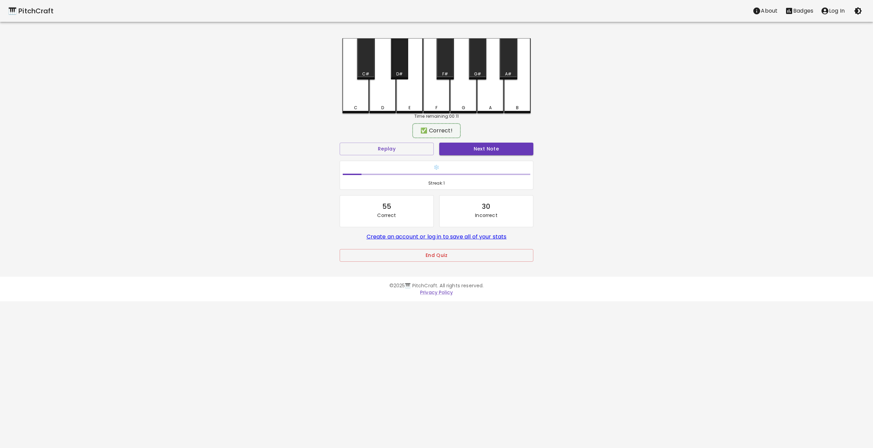
drag, startPoint x: 392, startPoint y: 60, endPoint x: 471, endPoint y: 160, distance: 127.6
click at [392, 62] on div "D#" at bounding box center [399, 58] width 17 height 41
click at [486, 142] on div "Next Note" at bounding box center [487, 149] width 100 height 18
click at [485, 149] on button "Next Note" at bounding box center [486, 149] width 94 height 13
drag, startPoint x: 505, startPoint y: 72, endPoint x: 502, endPoint y: 144, distance: 71.7
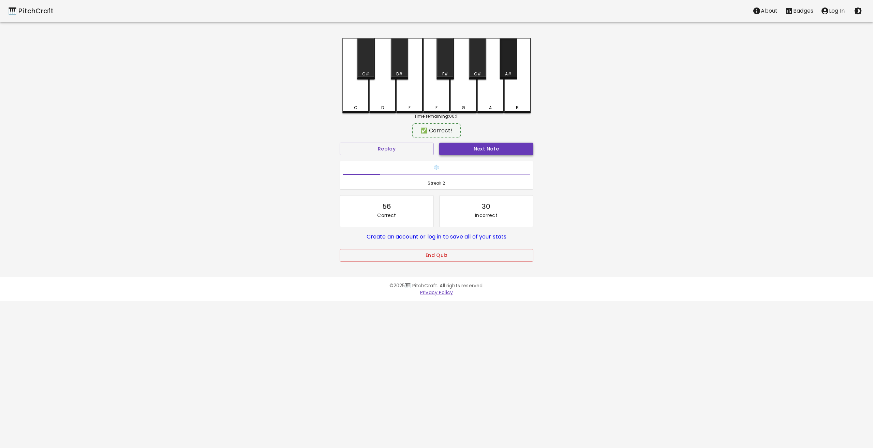
click at [505, 75] on div "A#" at bounding box center [509, 74] width 16 height 6
click at [498, 150] on button "Next Note" at bounding box center [486, 149] width 94 height 13
